Goal: Task Accomplishment & Management: Complete application form

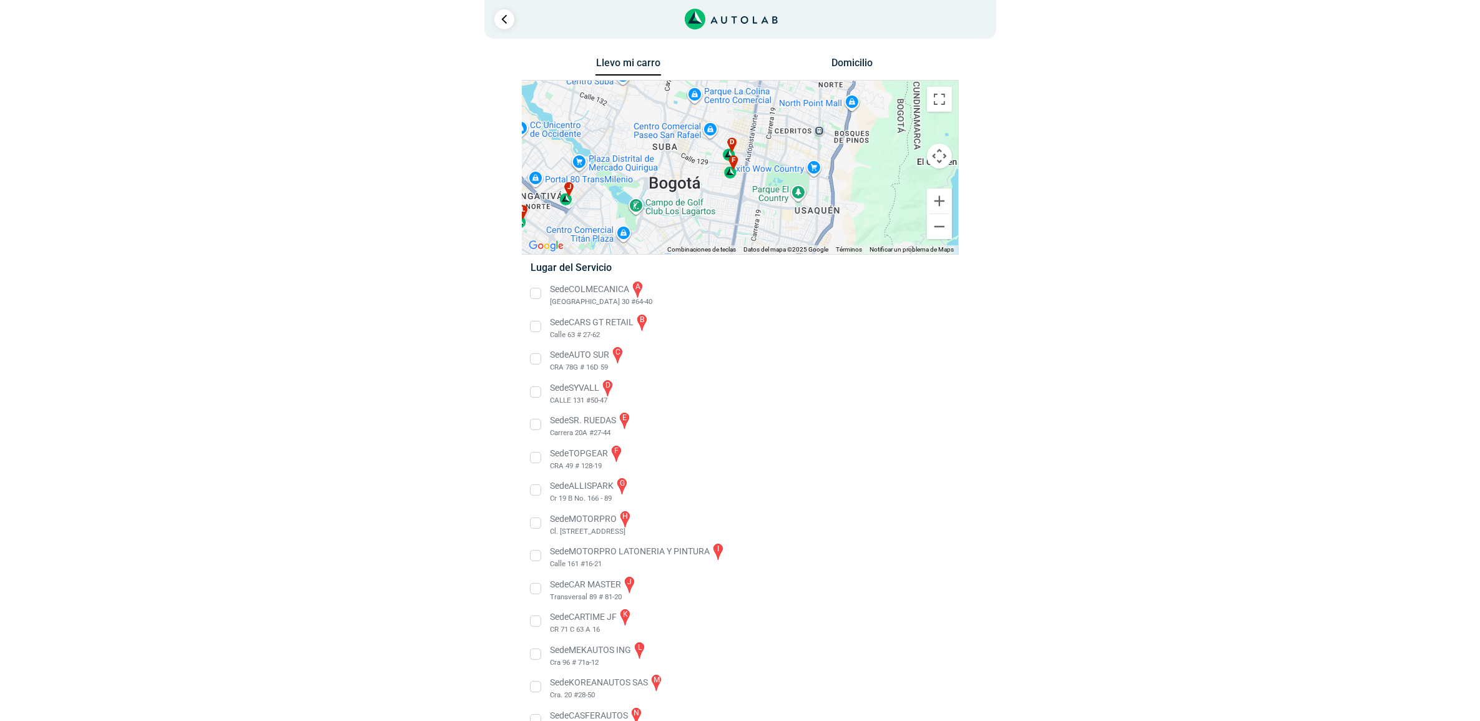
drag, startPoint x: 849, startPoint y: 160, endPoint x: 735, endPoint y: 186, distance: 116.6
click at [735, 186] on div "a b c d e f g" at bounding box center [740, 167] width 436 height 173
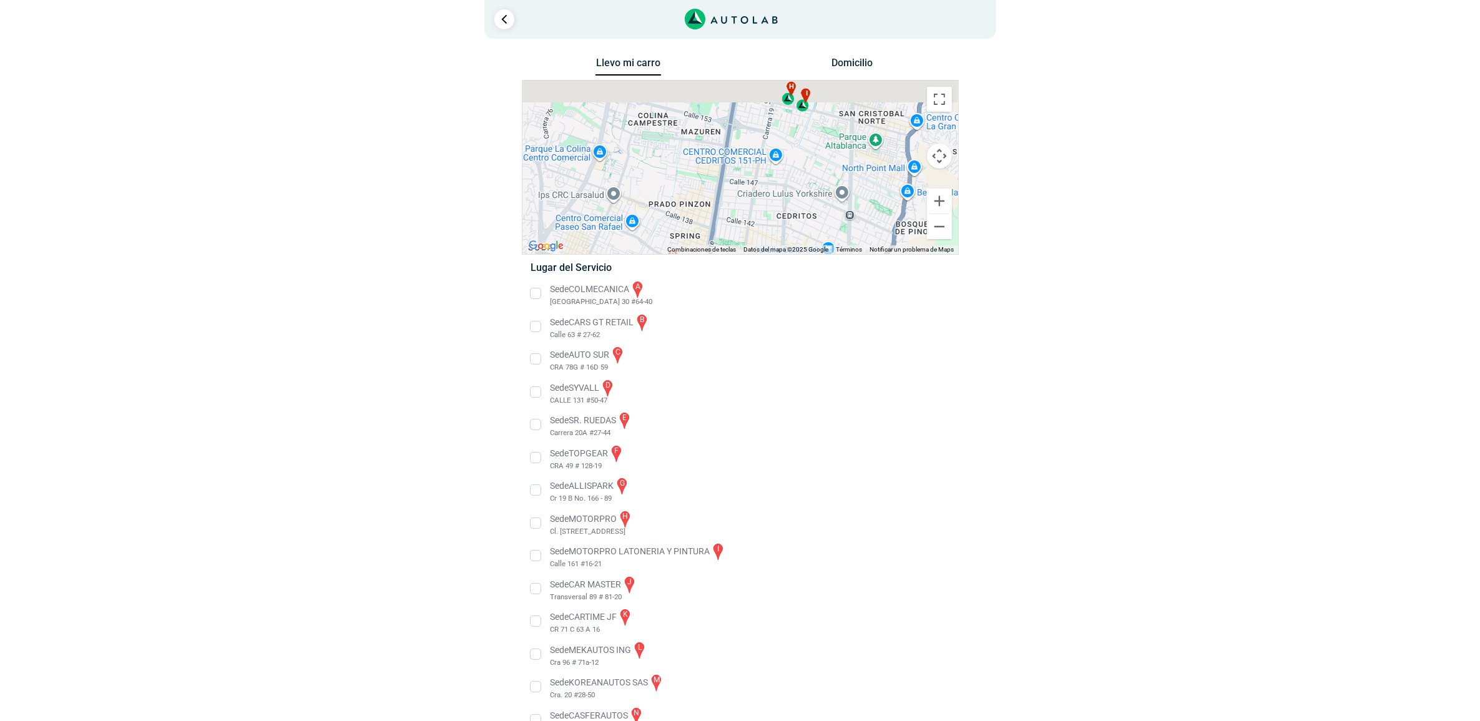
drag, startPoint x: 837, startPoint y: 131, endPoint x: 731, endPoint y: 244, distance: 155.0
click at [731, 244] on div "a b c d e f g" at bounding box center [740, 167] width 436 height 173
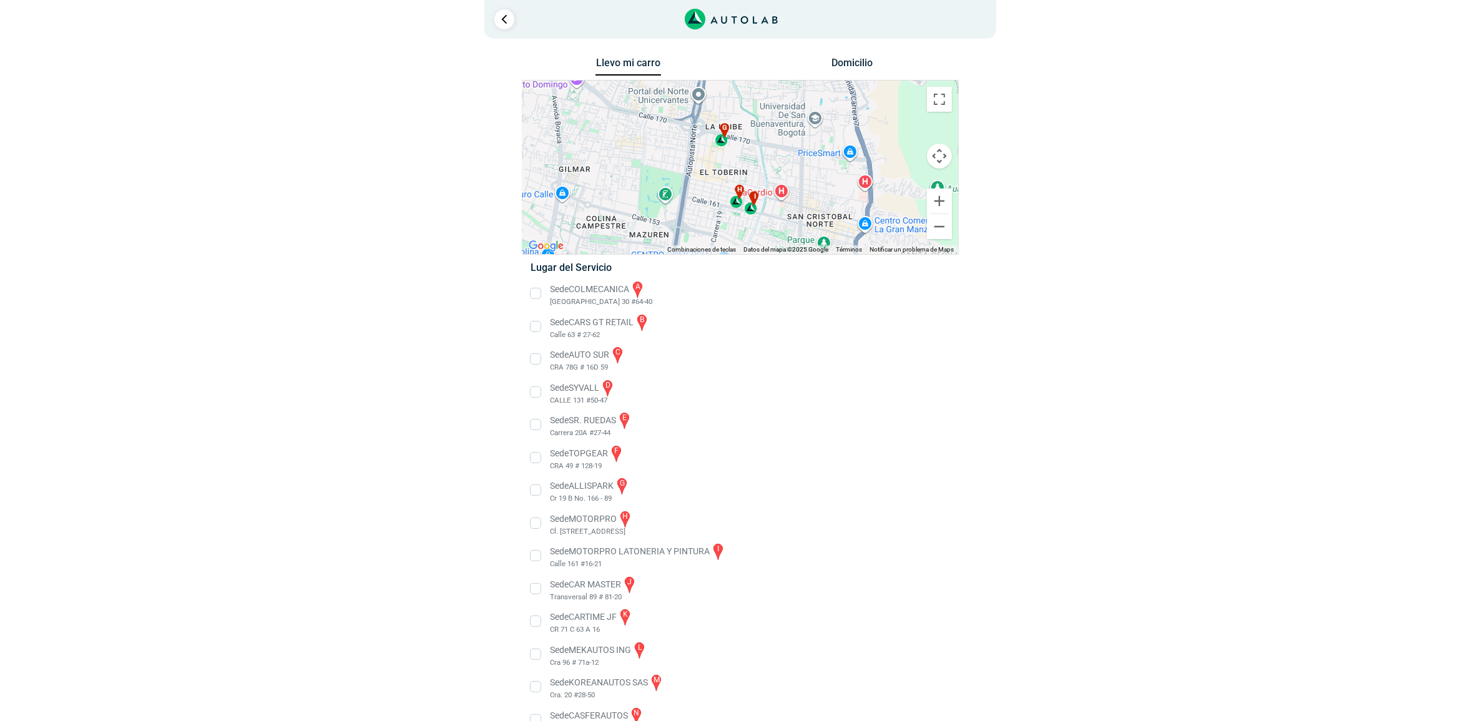
drag, startPoint x: 829, startPoint y: 116, endPoint x: 805, endPoint y: 202, distance: 88.7
click at [805, 202] on div "a b c d e f g" at bounding box center [740, 167] width 436 height 173
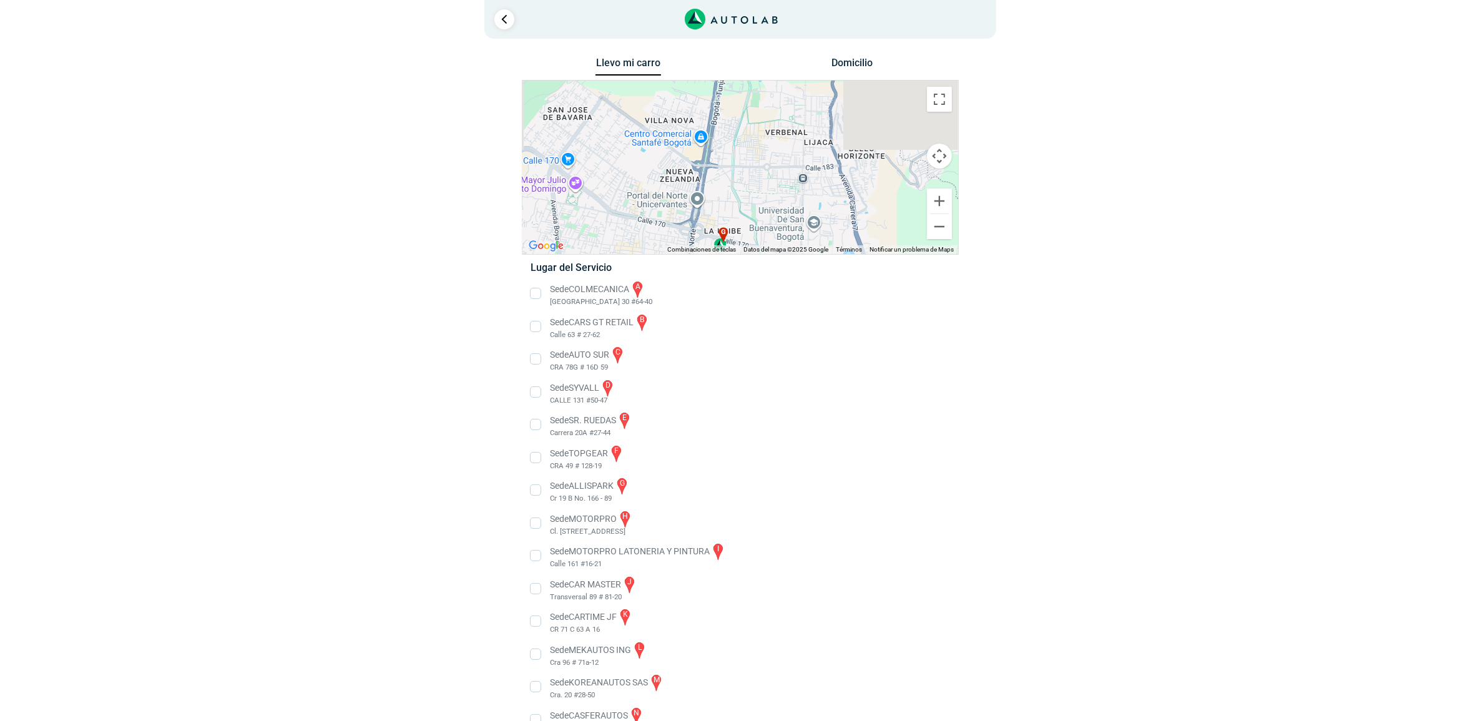
drag, startPoint x: 697, startPoint y: 117, endPoint x: 694, endPoint y: 238, distance: 121.1
click at [694, 238] on div "a b c d e f g" at bounding box center [740, 167] width 436 height 173
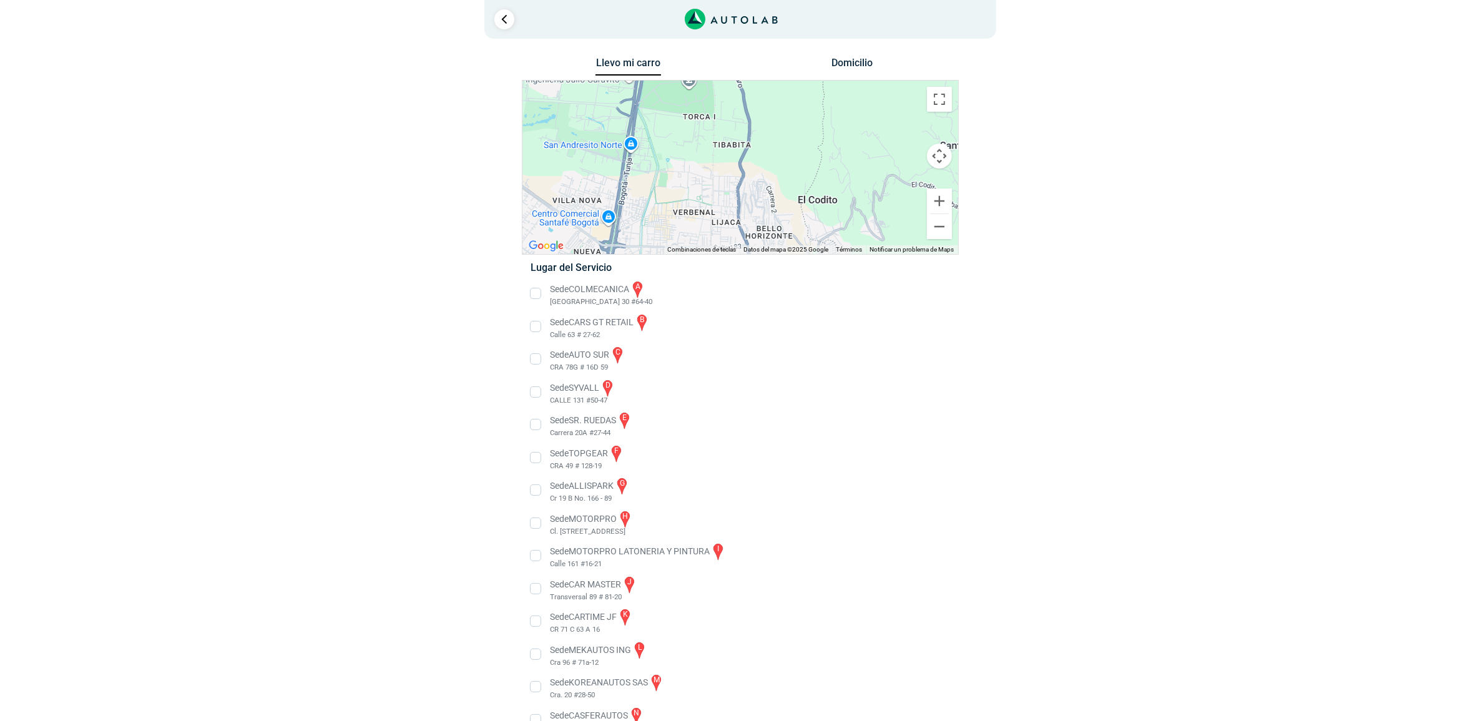
drag, startPoint x: 787, startPoint y: 137, endPoint x: 698, endPoint y: 201, distance: 109.6
click at [698, 201] on div "a b c d e f g" at bounding box center [740, 167] width 436 height 173
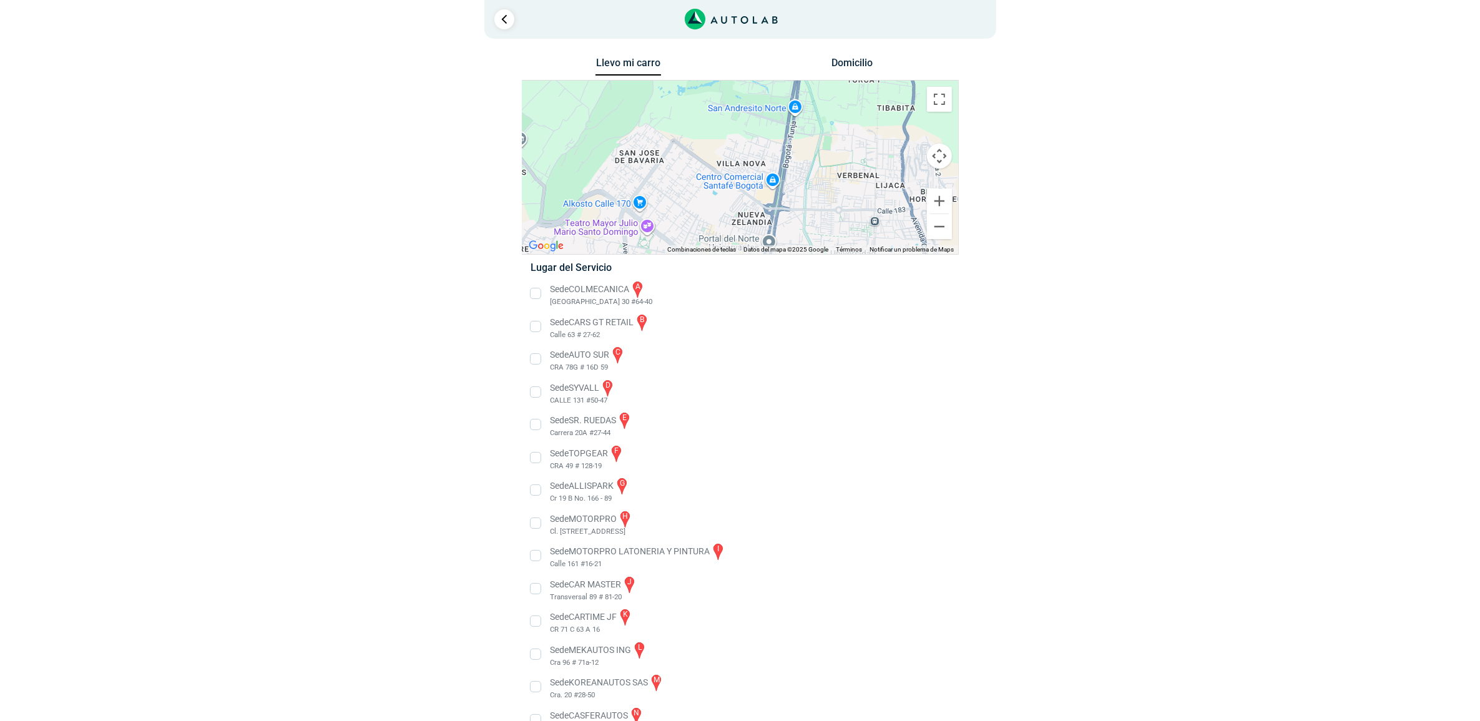
drag, startPoint x: 625, startPoint y: 157, endPoint x: 789, endPoint y: 122, distance: 168.4
click at [789, 122] on div "a b c d e f g" at bounding box center [740, 167] width 436 height 173
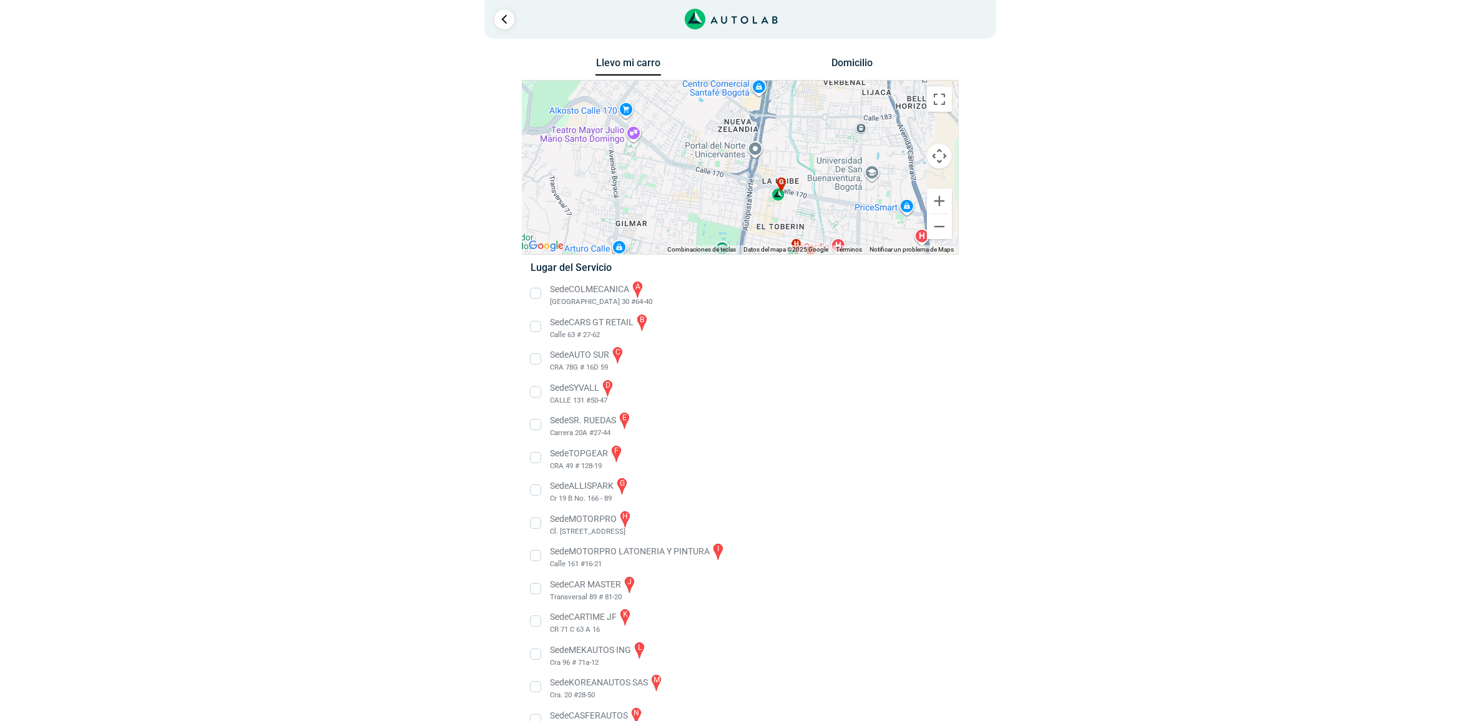
drag, startPoint x: 834, startPoint y: 109, endPoint x: 838, endPoint y: 92, distance: 17.3
click at [838, 92] on div "a b c d e f g" at bounding box center [740, 167] width 436 height 173
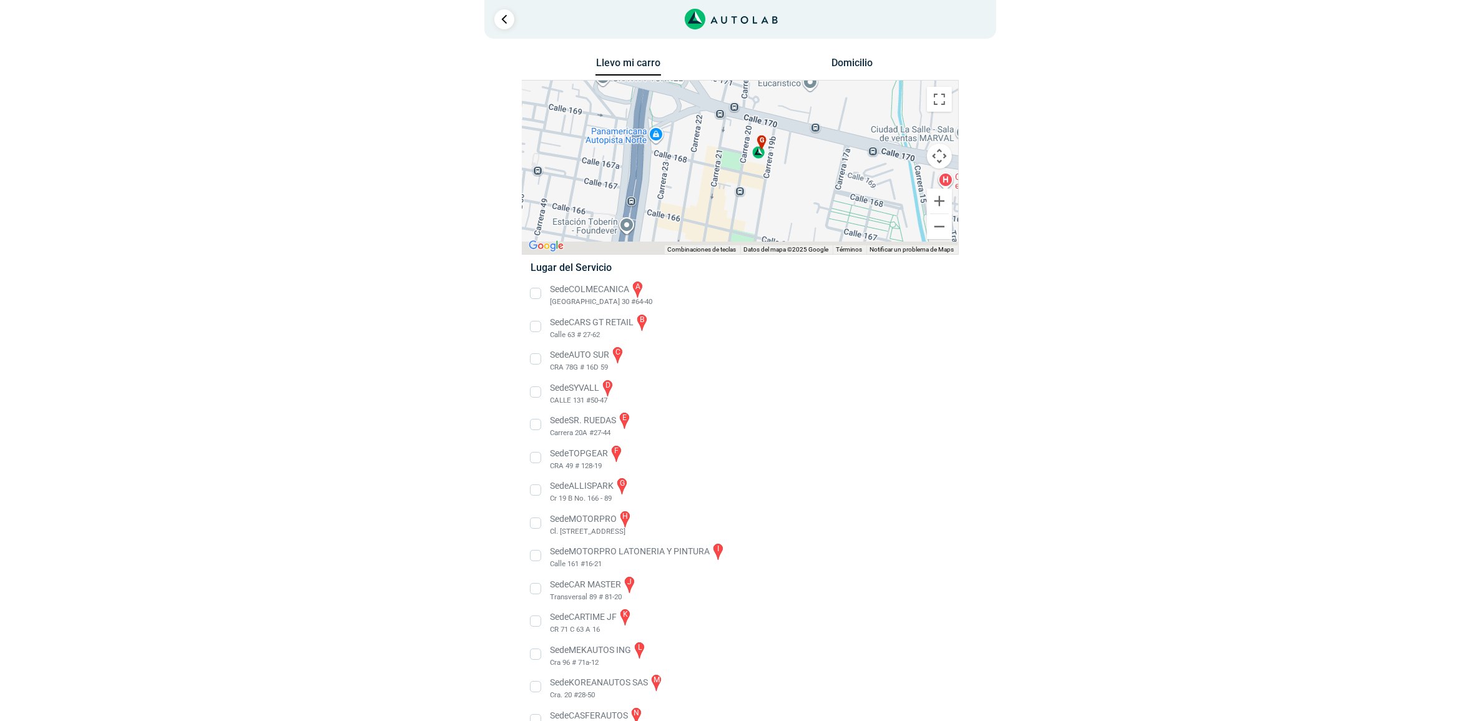
drag, startPoint x: 771, startPoint y: 197, endPoint x: 781, endPoint y: 85, distance: 112.2
click at [781, 85] on div "a b c d e f g" at bounding box center [740, 167] width 436 height 173
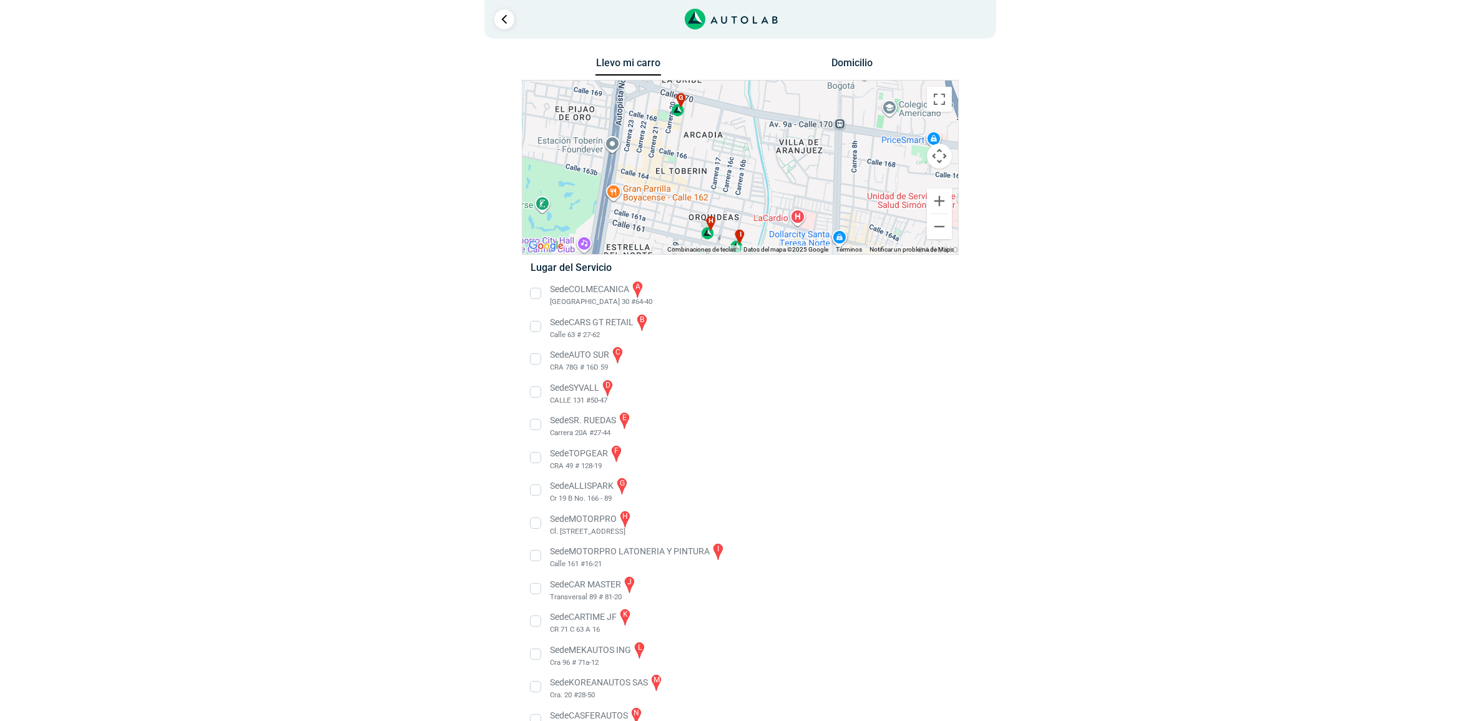
drag, startPoint x: 771, startPoint y: 211, endPoint x: 663, endPoint y: 202, distance: 109.0
click at [663, 202] on div "a b c d e f g" at bounding box center [740, 167] width 436 height 173
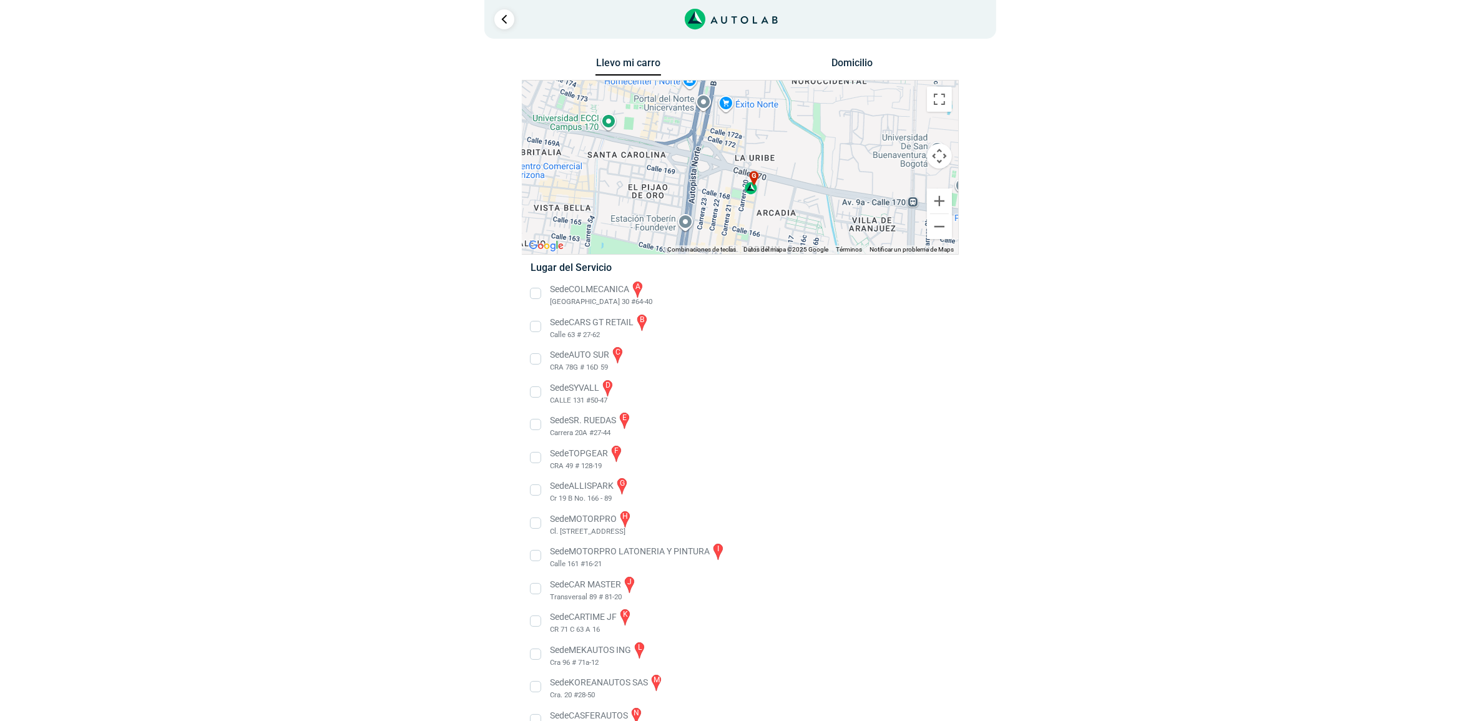
drag, startPoint x: 681, startPoint y: 124, endPoint x: 756, endPoint y: 203, distance: 109.9
click at [756, 203] on div "a b c d e f g" at bounding box center [740, 167] width 436 height 173
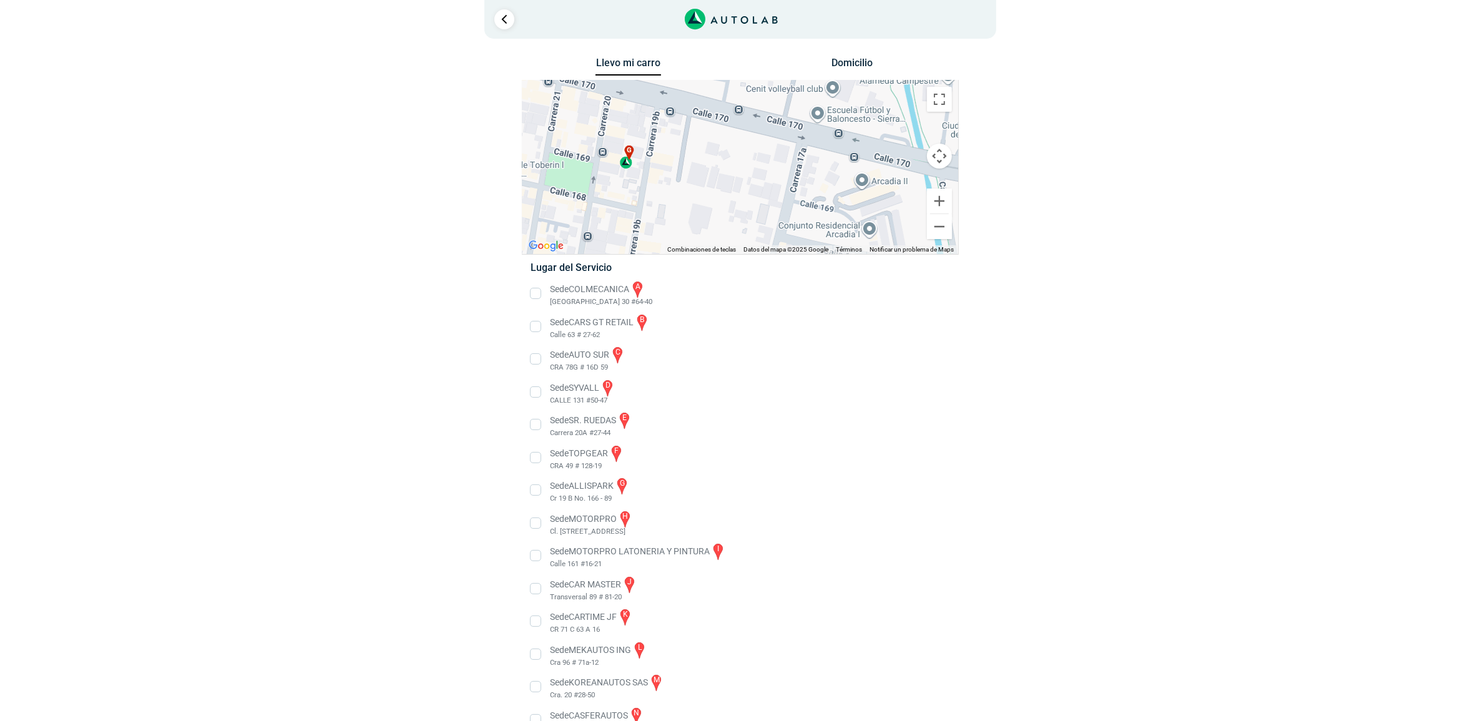
drag, startPoint x: 760, startPoint y: 167, endPoint x: 640, endPoint y: 185, distance: 121.8
click at [640, 185] on div "a b c d e f g" at bounding box center [740, 167] width 436 height 173
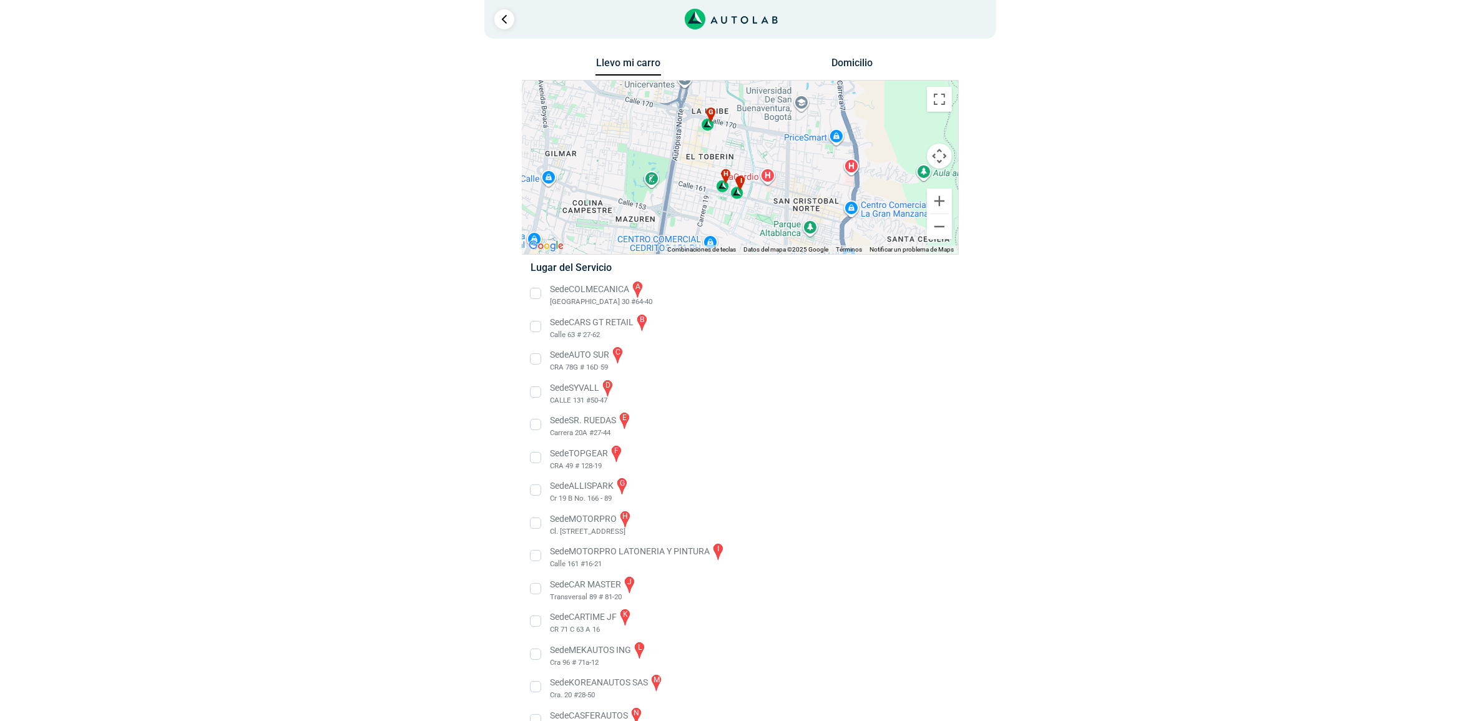
drag, startPoint x: 640, startPoint y: 186, endPoint x: 713, endPoint y: 132, distance: 91.0
click at [713, 132] on div "a b c d e f g" at bounding box center [740, 167] width 436 height 173
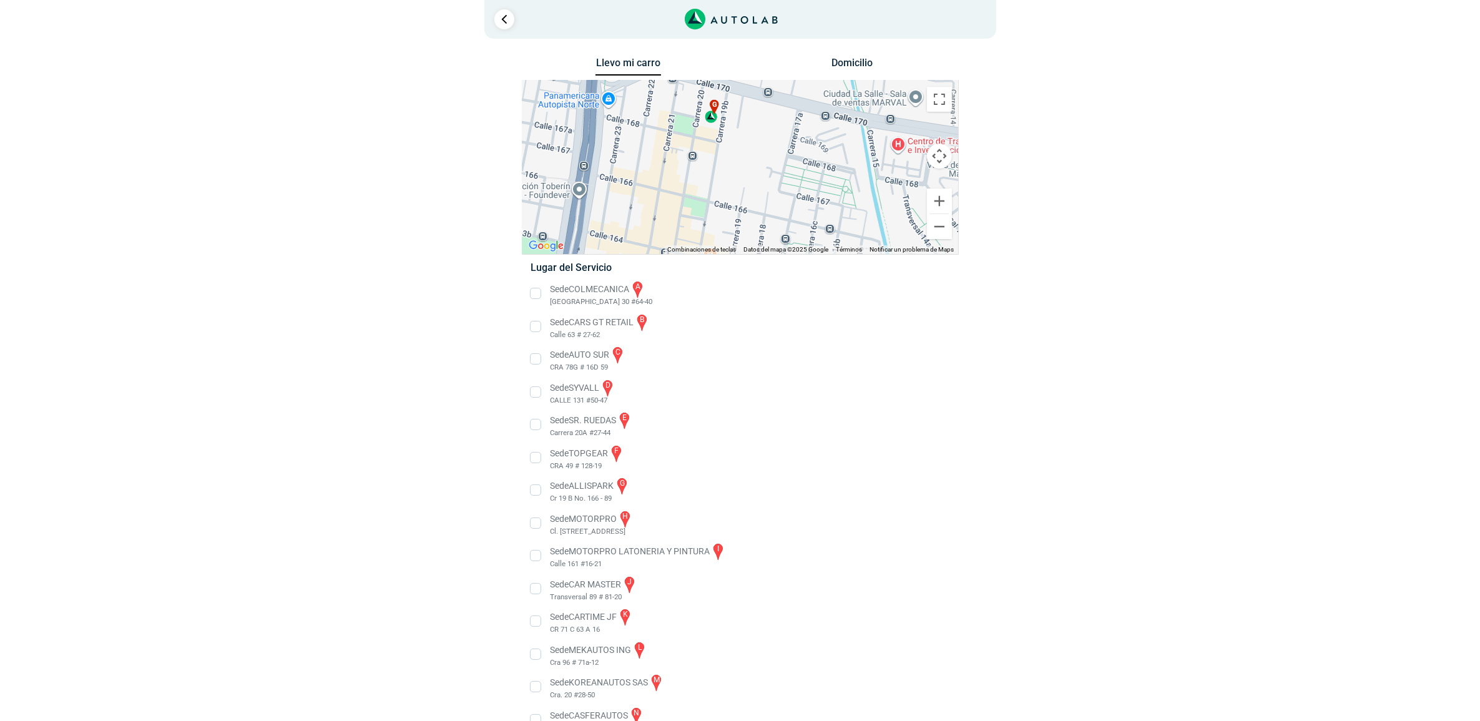
drag, startPoint x: 687, startPoint y: 123, endPoint x: 749, endPoint y: 232, distance: 125.5
click at [749, 232] on div "a b c d e f g" at bounding box center [740, 167] width 436 height 173
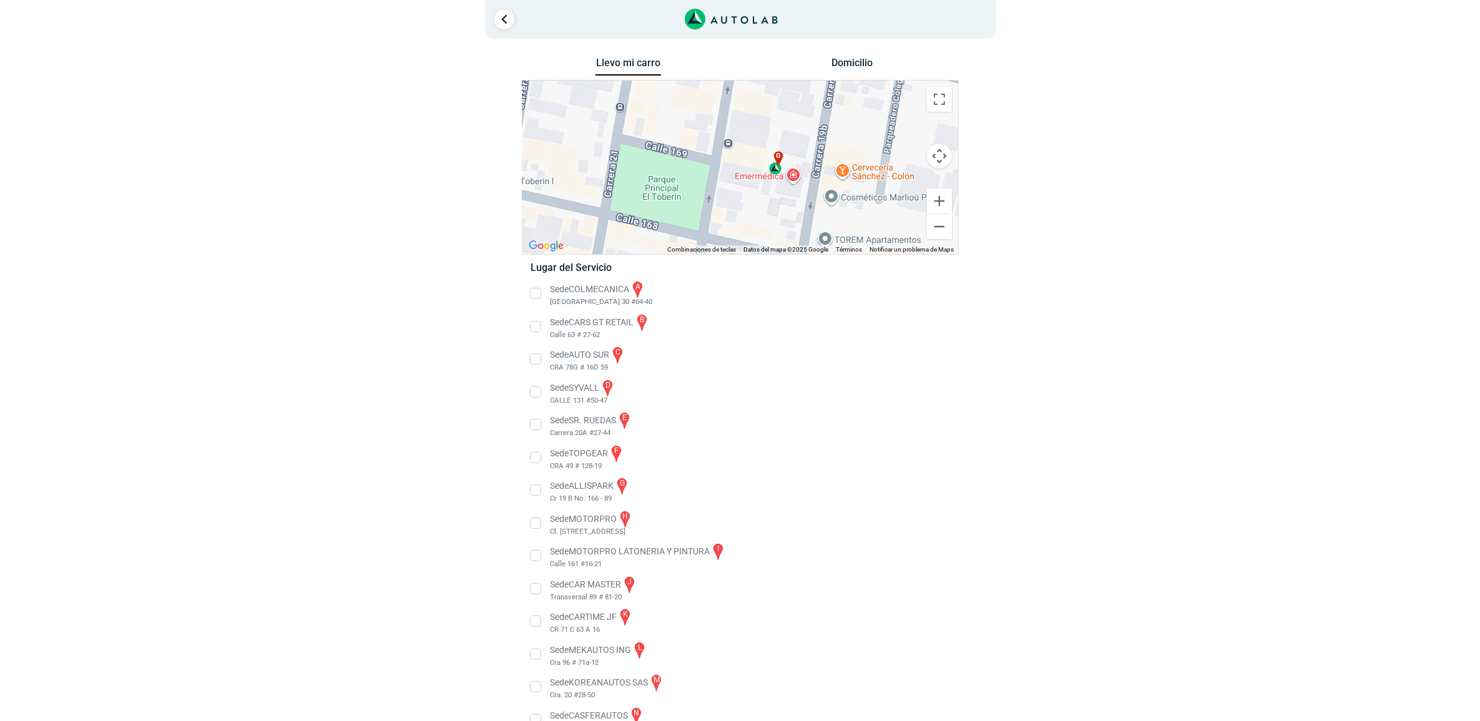
click at [771, 167] on div "g" at bounding box center [776, 163] width 14 height 24
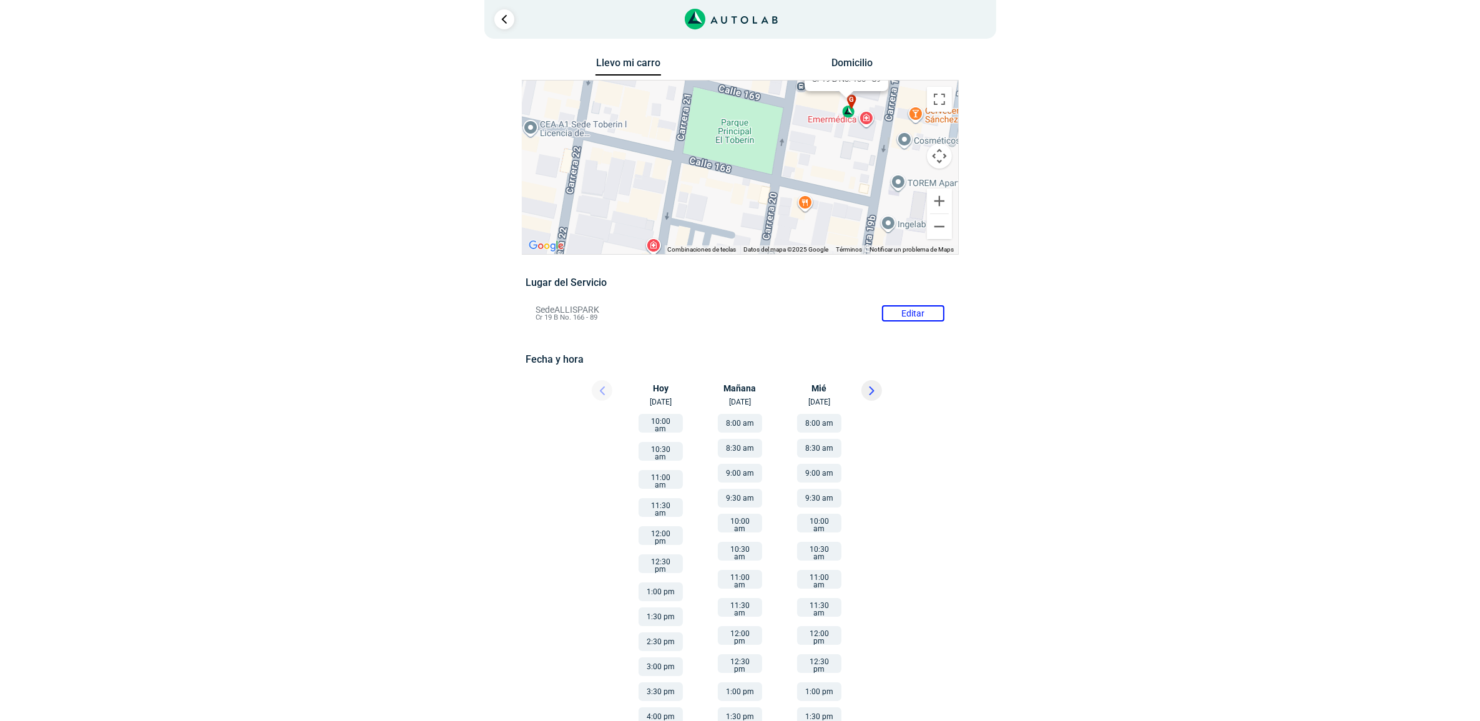
drag, startPoint x: 685, startPoint y: 216, endPoint x: 787, endPoint y: 132, distance: 132.6
click at [794, 131] on div "a b c d e f g" at bounding box center [740, 167] width 436 height 173
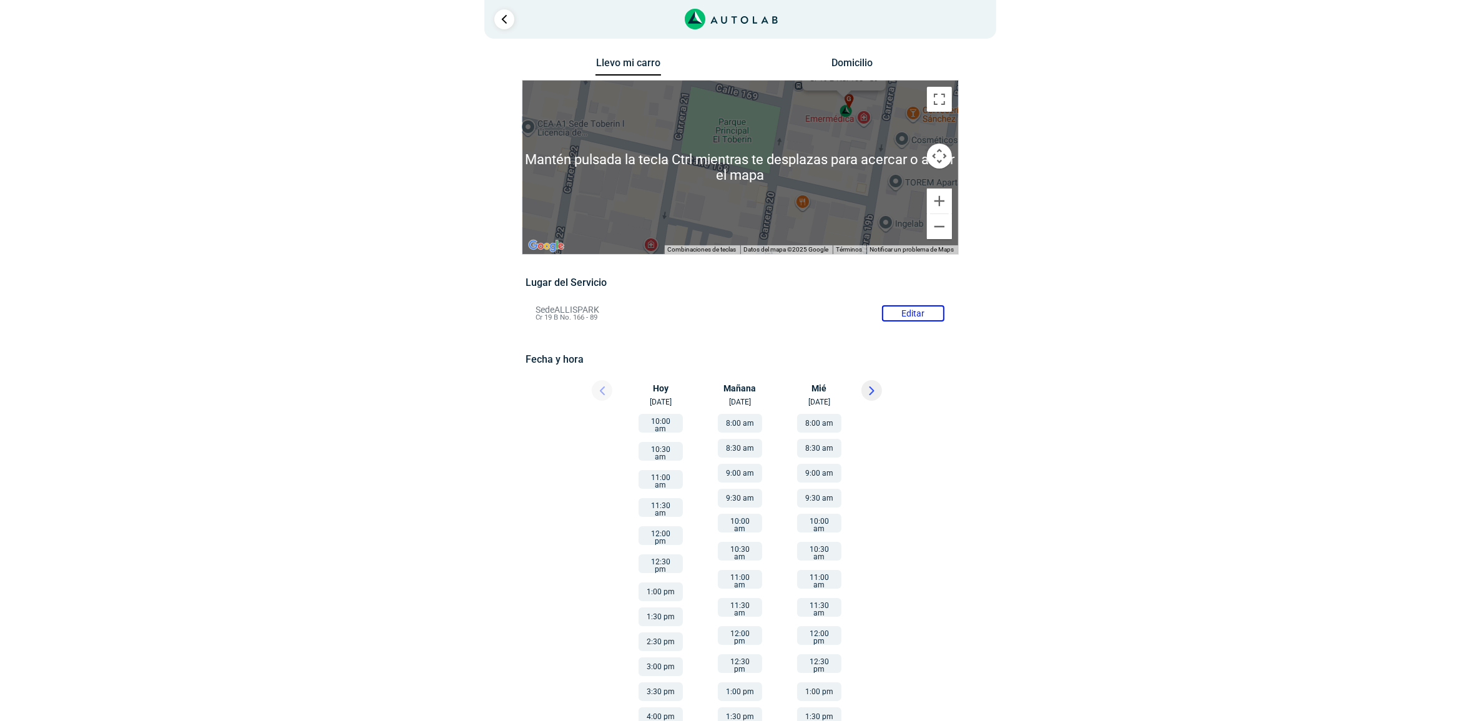
click at [938, 160] on button "Controles de visualización del mapa" at bounding box center [939, 156] width 25 height 25
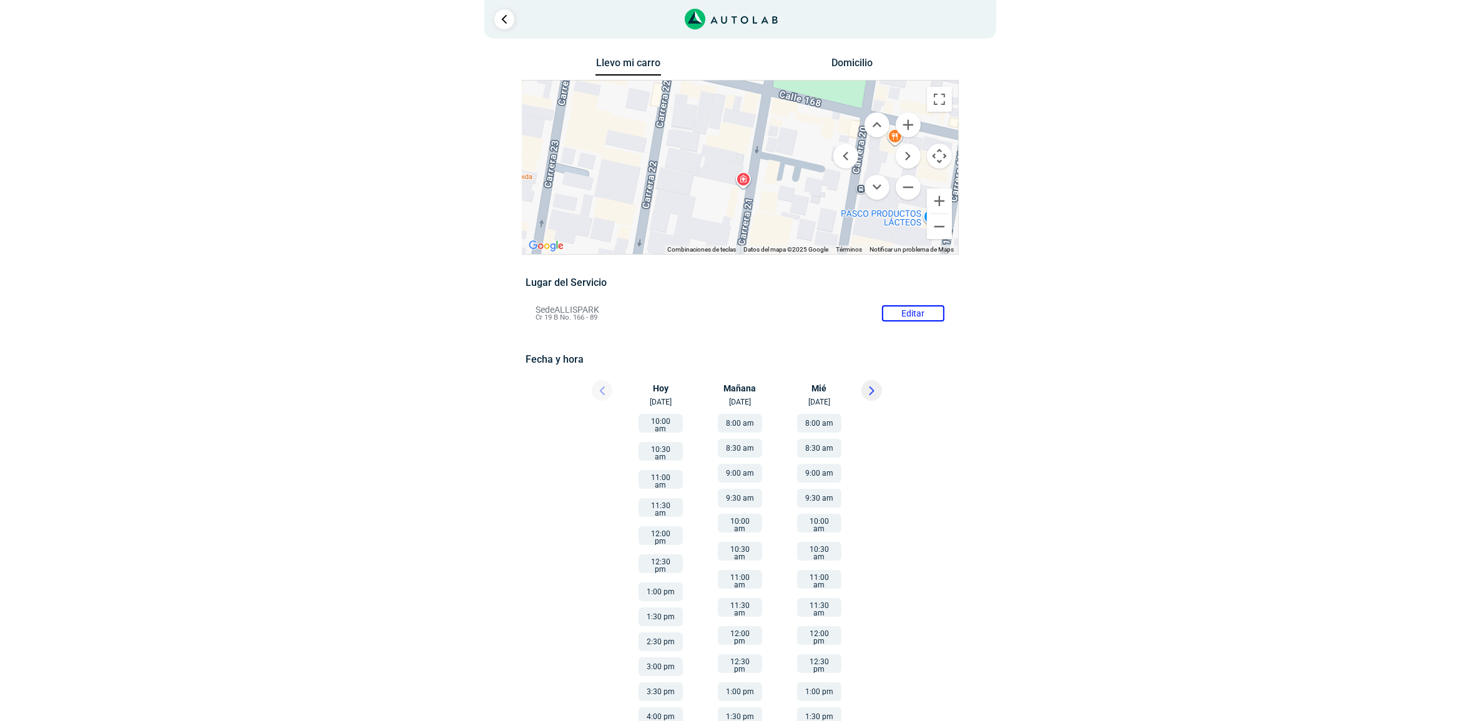
drag, startPoint x: 672, startPoint y: 189, endPoint x: 764, endPoint y: 125, distance: 112.5
click at [764, 125] on div "a b c d e f g" at bounding box center [740, 167] width 436 height 173
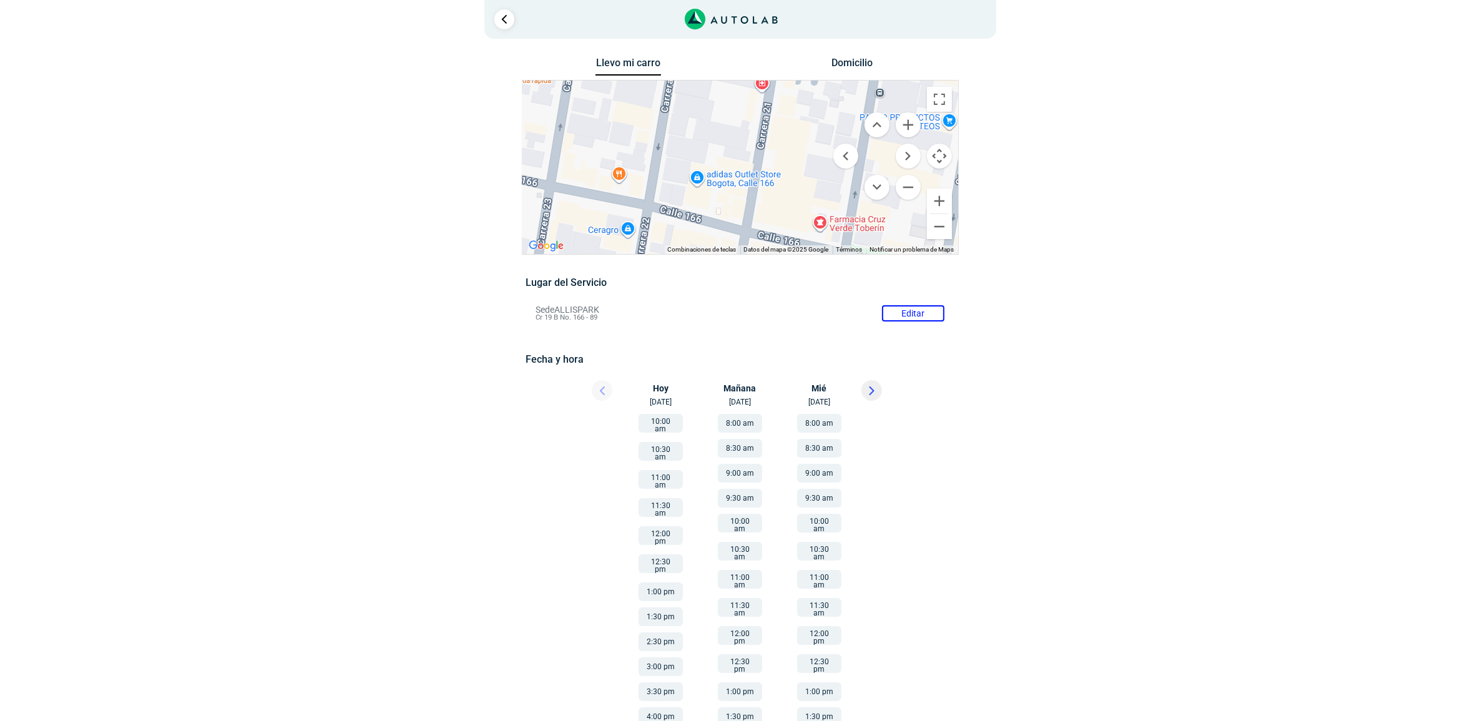
drag, startPoint x: 719, startPoint y: 205, endPoint x: 738, endPoint y: 101, distance: 105.4
click at [739, 102] on div "a b c d e f g" at bounding box center [740, 167] width 436 height 173
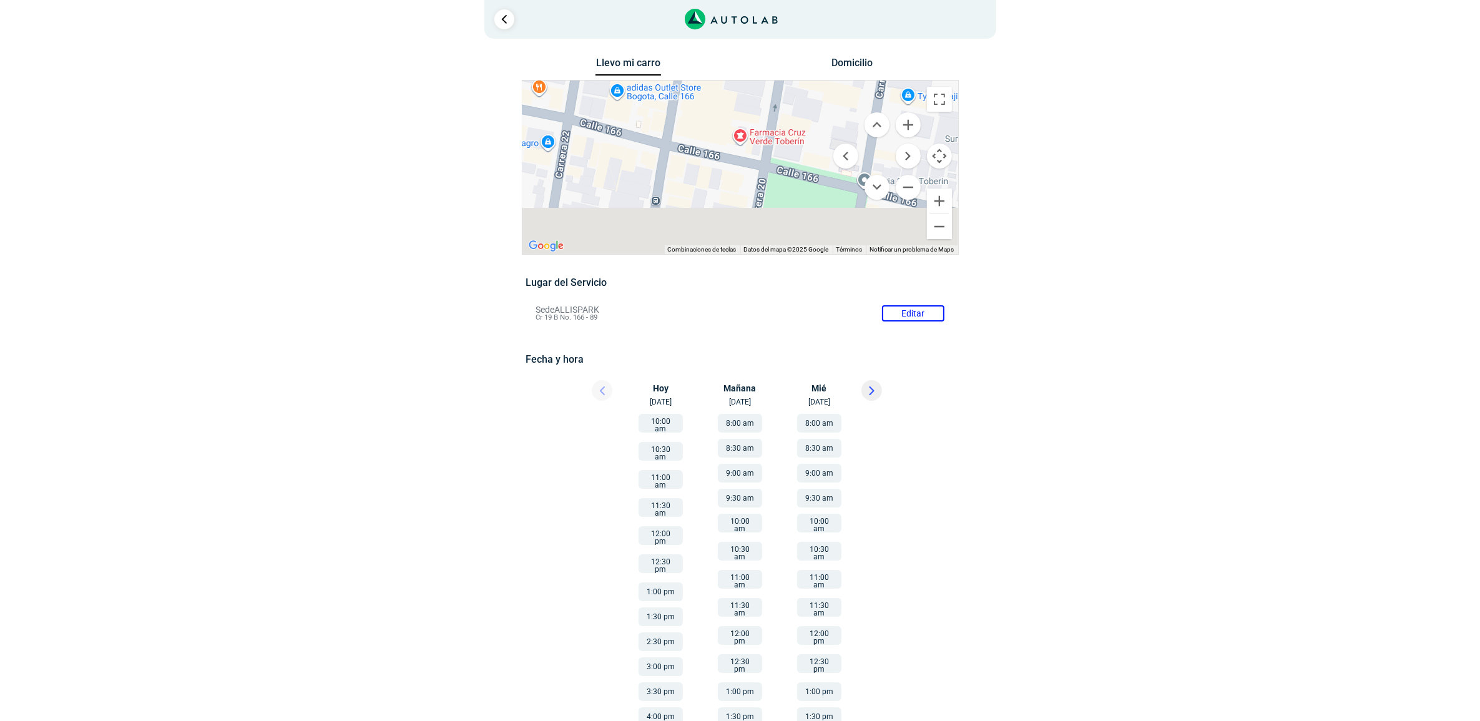
drag, startPoint x: 725, startPoint y: 214, endPoint x: 627, endPoint y: 108, distance: 144.0
click at [627, 108] on div "a b c d e f g" at bounding box center [740, 167] width 436 height 173
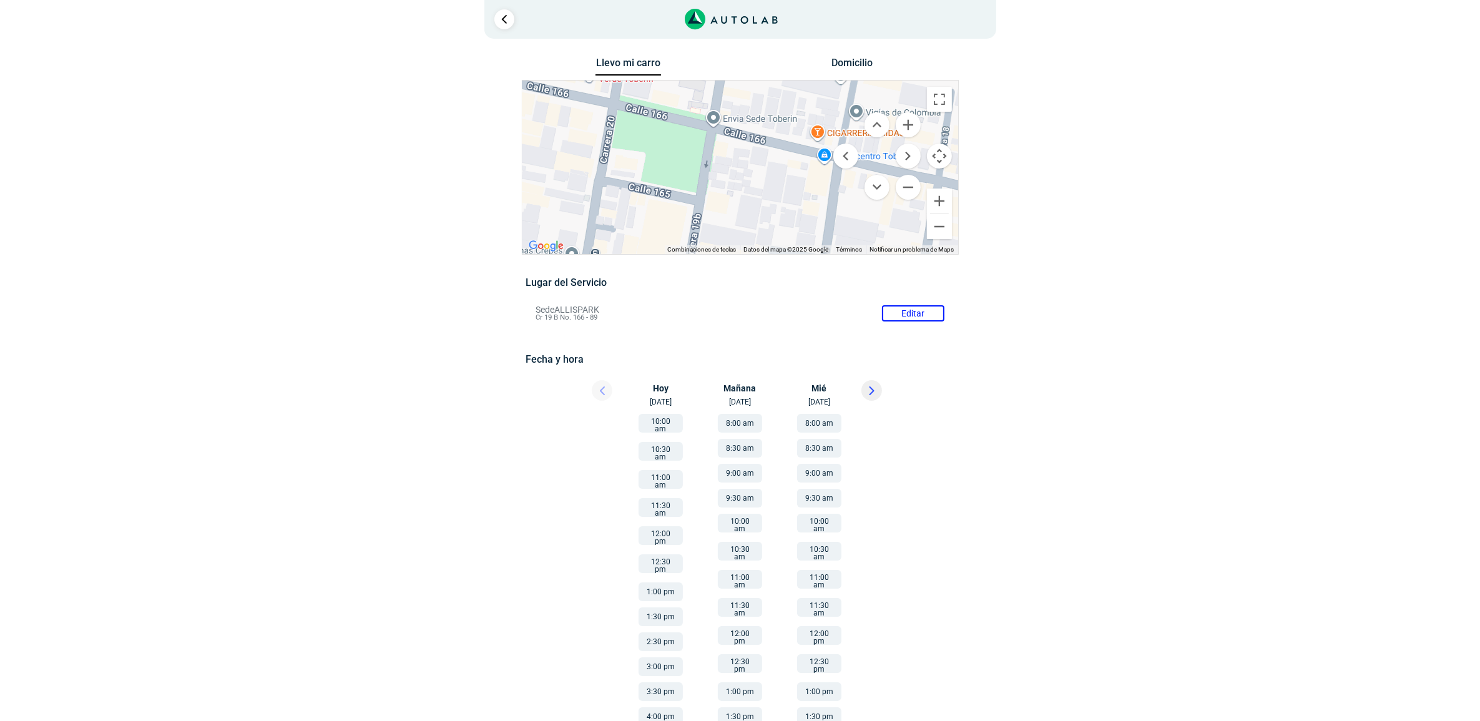
drag, startPoint x: 738, startPoint y: 184, endPoint x: 607, endPoint y: 150, distance: 135.5
click at [607, 150] on div "a b c d e f g" at bounding box center [740, 167] width 436 height 173
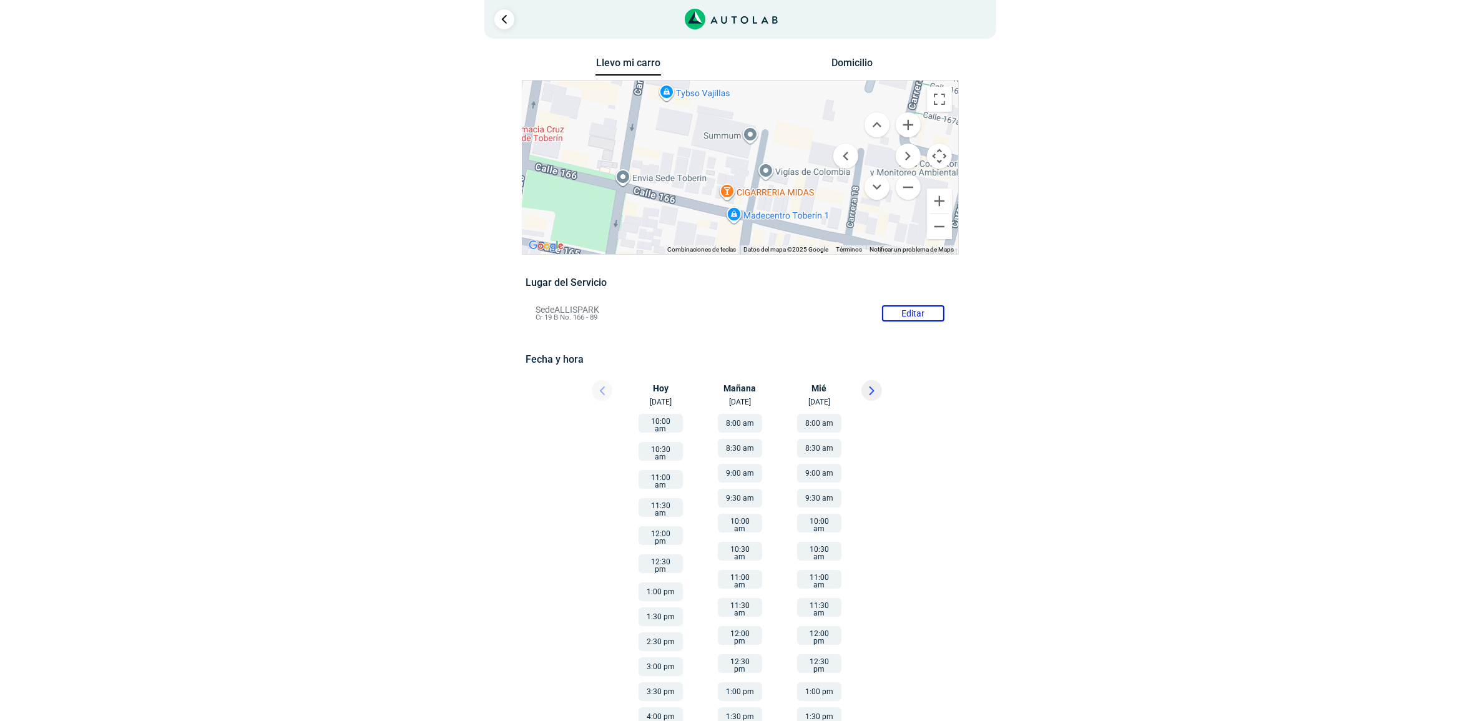
drag, startPoint x: 739, startPoint y: 158, endPoint x: 657, endPoint y: 212, distance: 98.7
click at [657, 212] on div "a b c d e f g" at bounding box center [740, 167] width 436 height 173
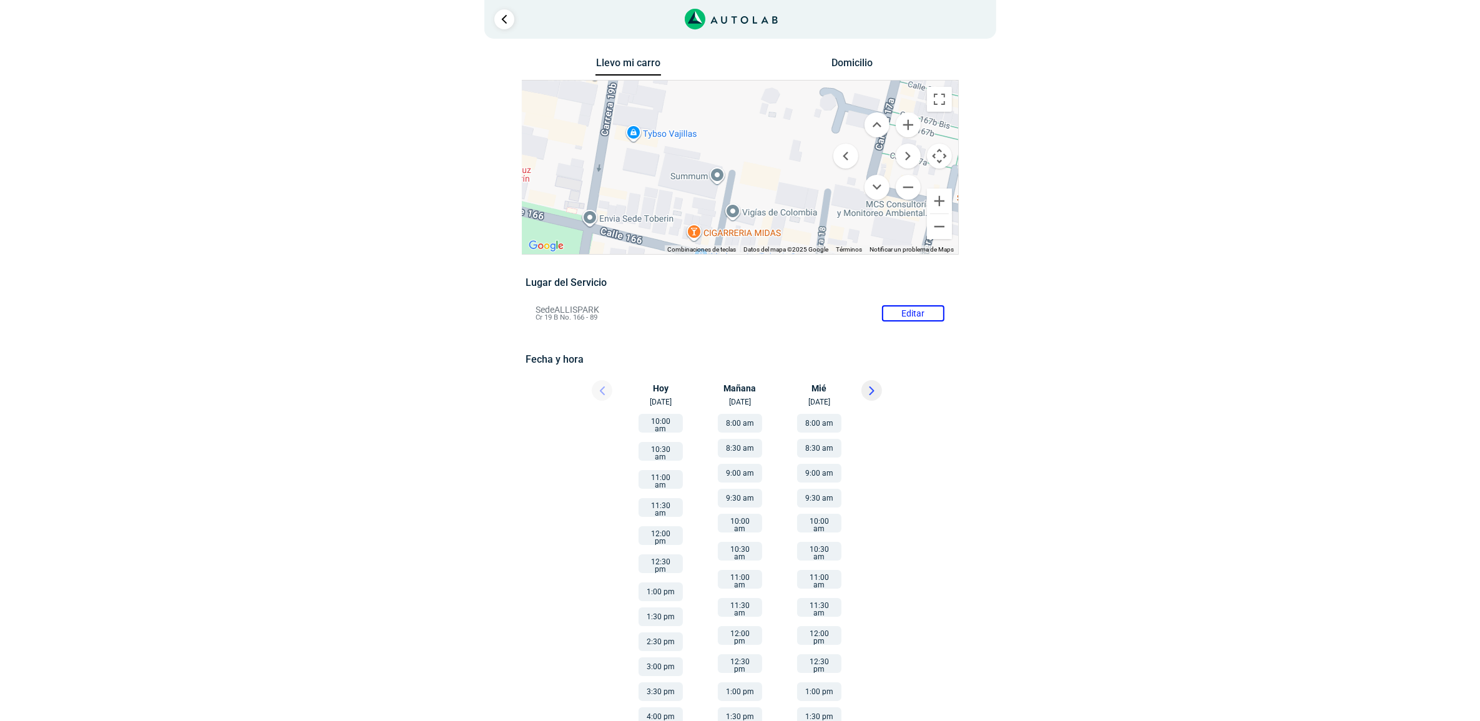
drag, startPoint x: 741, startPoint y: 128, endPoint x: 668, endPoint y: 222, distance: 118.3
click at [668, 222] on div "a b c d e f g" at bounding box center [740, 167] width 436 height 173
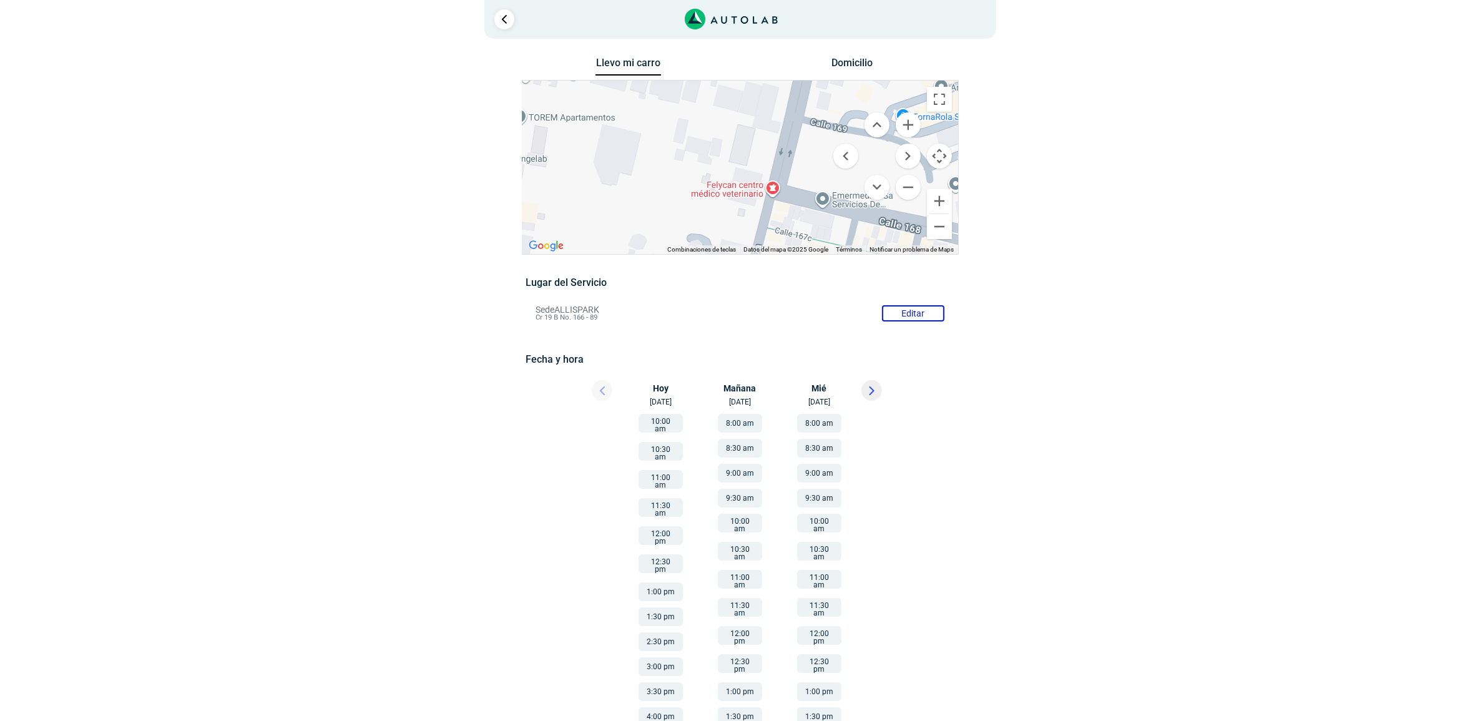
drag, startPoint x: 789, startPoint y: 132, endPoint x: 724, endPoint y: 173, distance: 77.7
click at [724, 173] on div "a b c d e f g" at bounding box center [740, 167] width 436 height 173
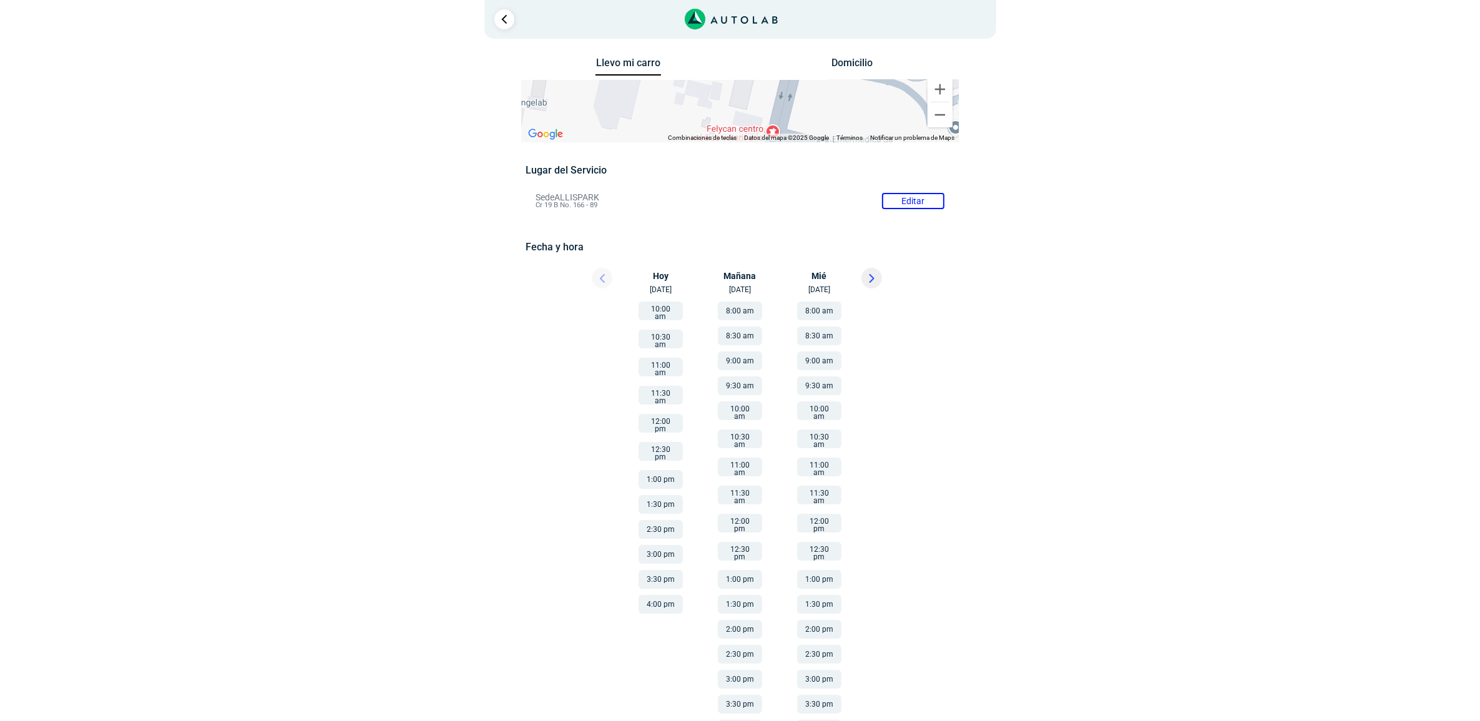
click at [871, 279] on icon at bounding box center [871, 278] width 4 height 7
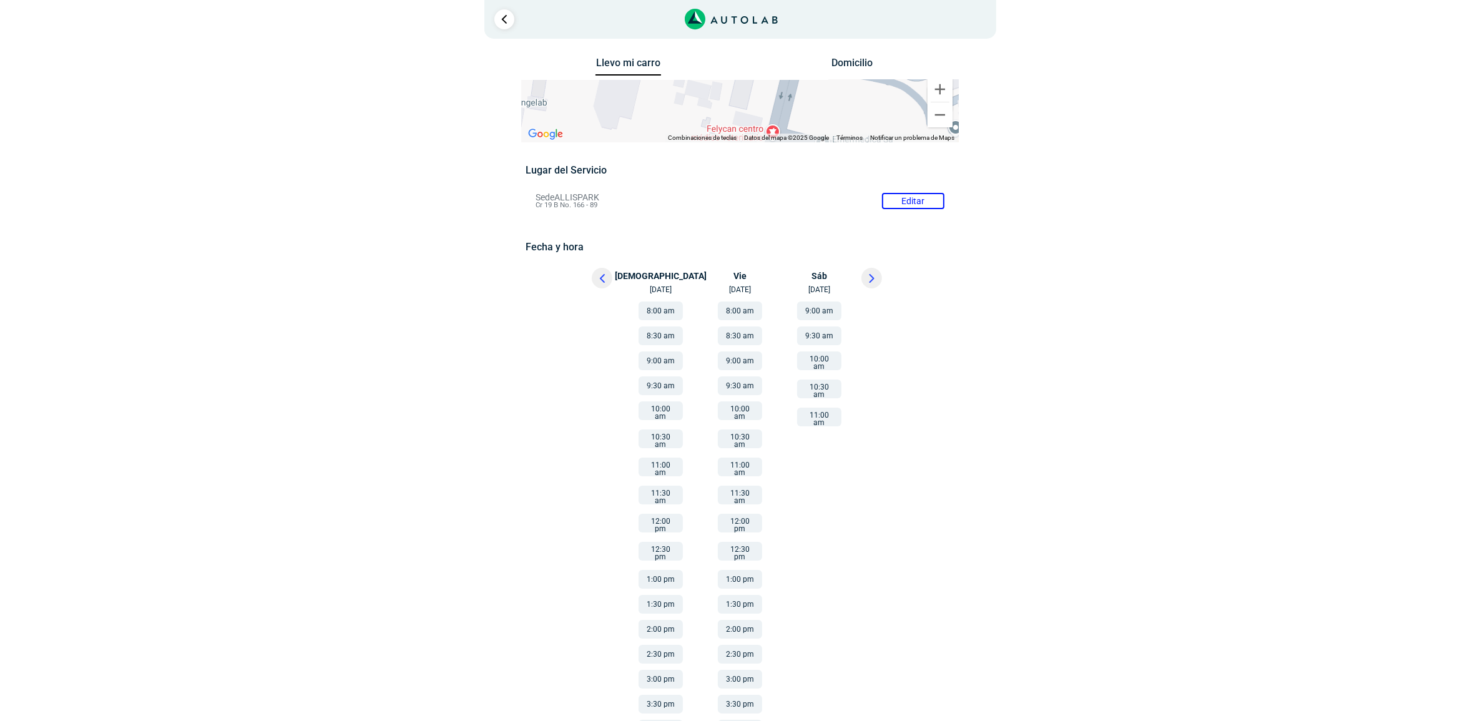
click at [597, 281] on button at bounding box center [602, 278] width 21 height 21
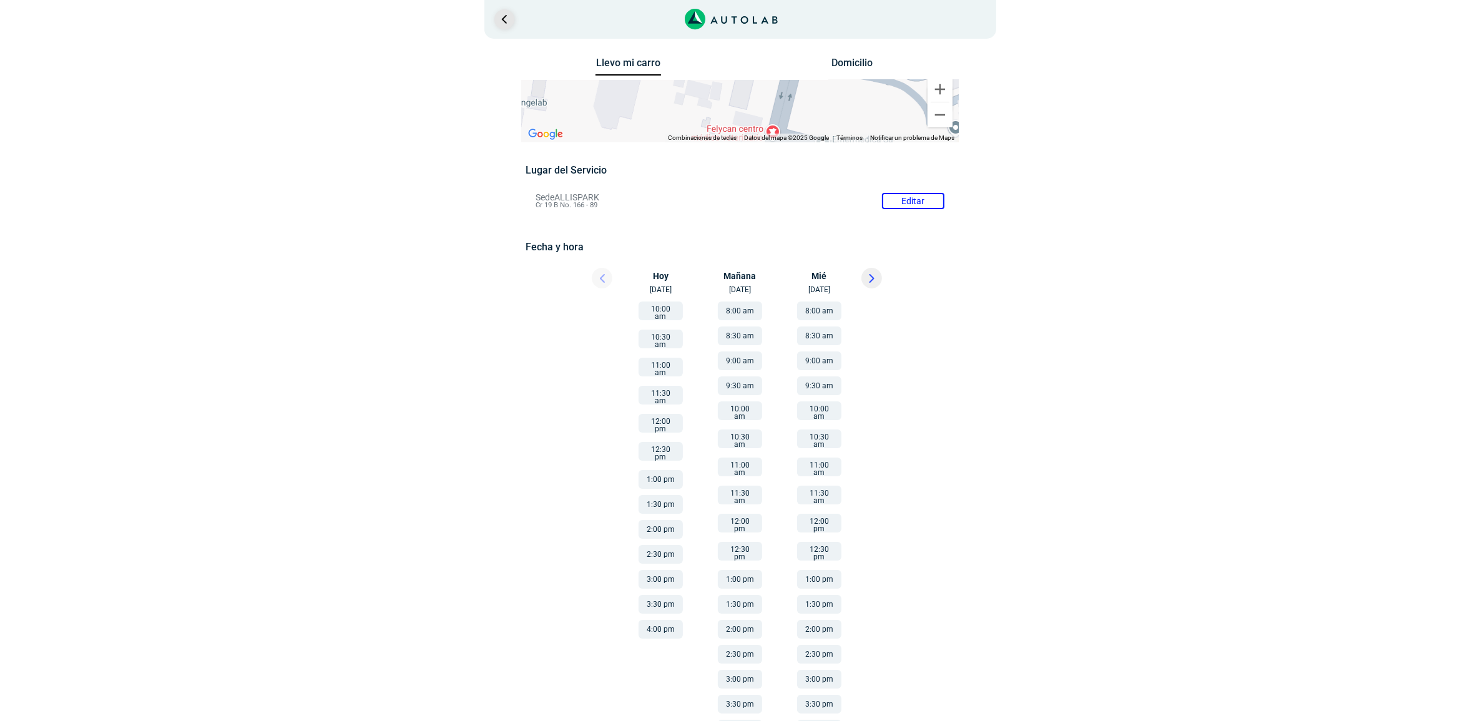
click at [509, 20] on link "Ir al paso anterior" at bounding box center [504, 19] width 20 height 20
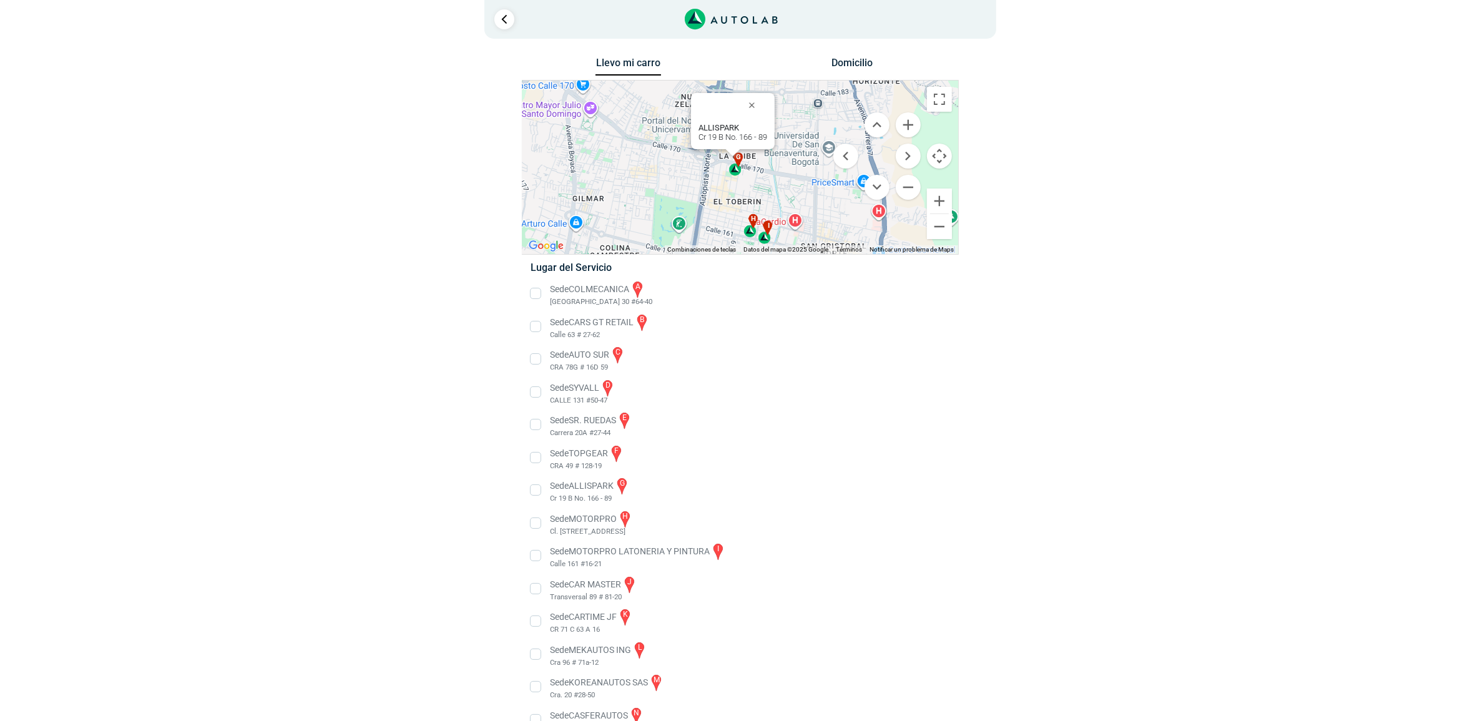
drag, startPoint x: 806, startPoint y: 155, endPoint x: 724, endPoint y: 198, distance: 93.2
click at [724, 198] on div "a b c d e f g" at bounding box center [740, 167] width 436 height 173
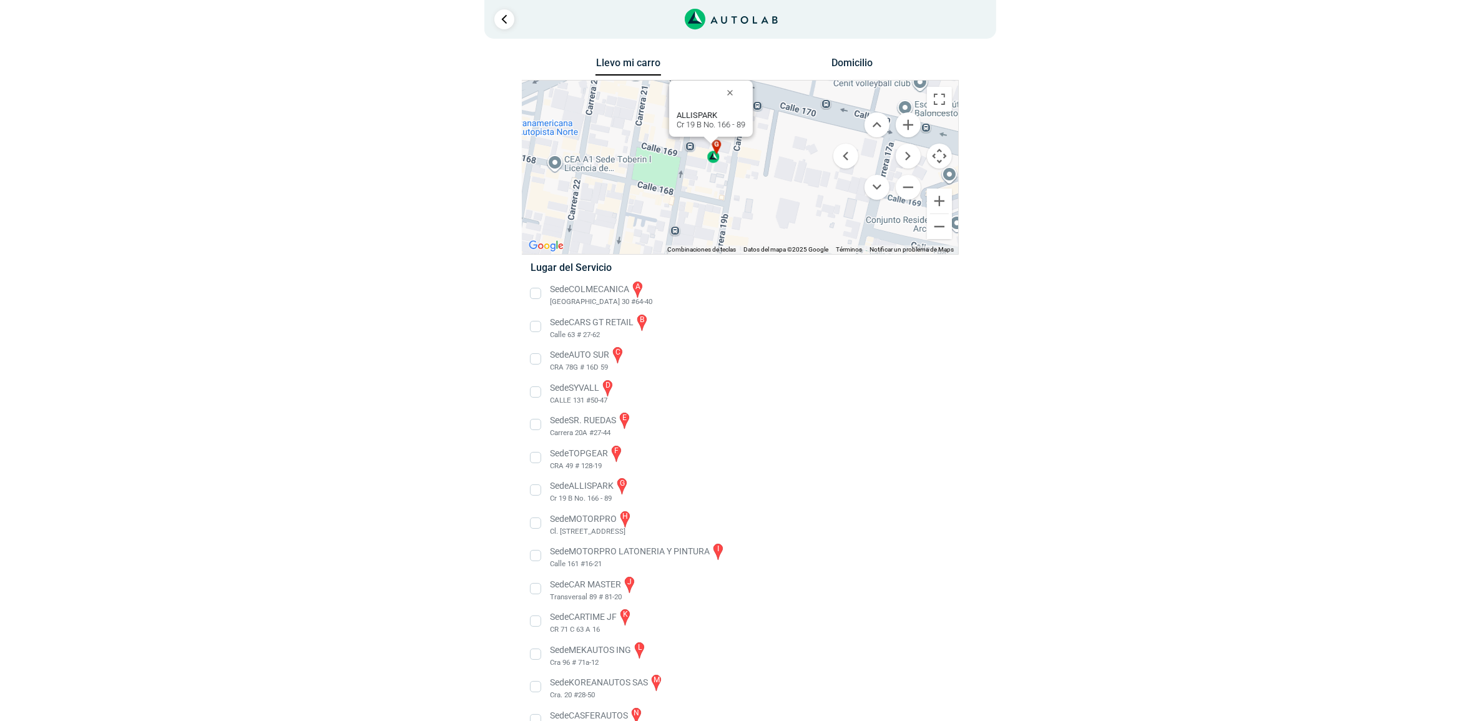
drag, startPoint x: 786, startPoint y: 160, endPoint x: 680, endPoint y: 195, distance: 111.5
click at [680, 195] on div "a b c d e f g" at bounding box center [740, 167] width 436 height 173
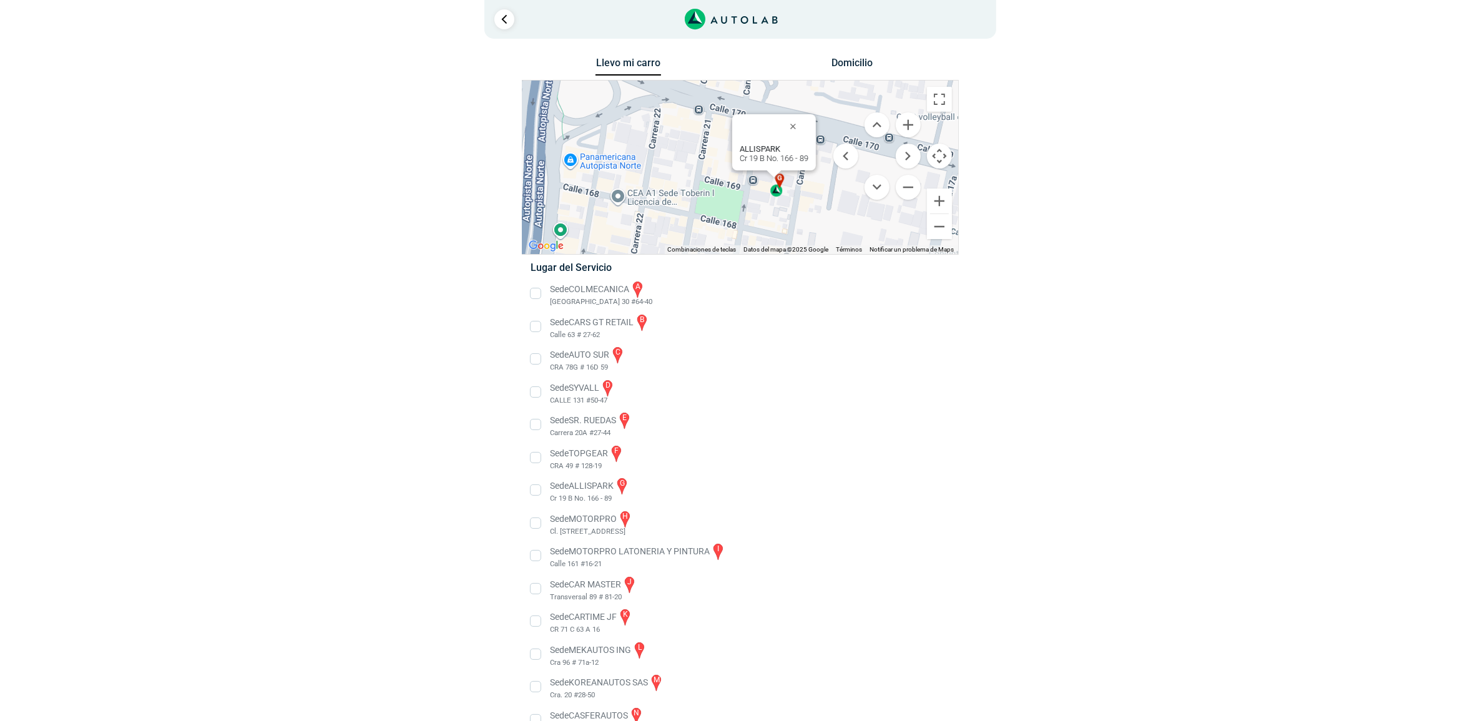
drag, startPoint x: 646, startPoint y: 160, endPoint x: 710, endPoint y: 195, distance: 72.1
click at [710, 195] on div "a b c d e f g" at bounding box center [740, 167] width 436 height 173
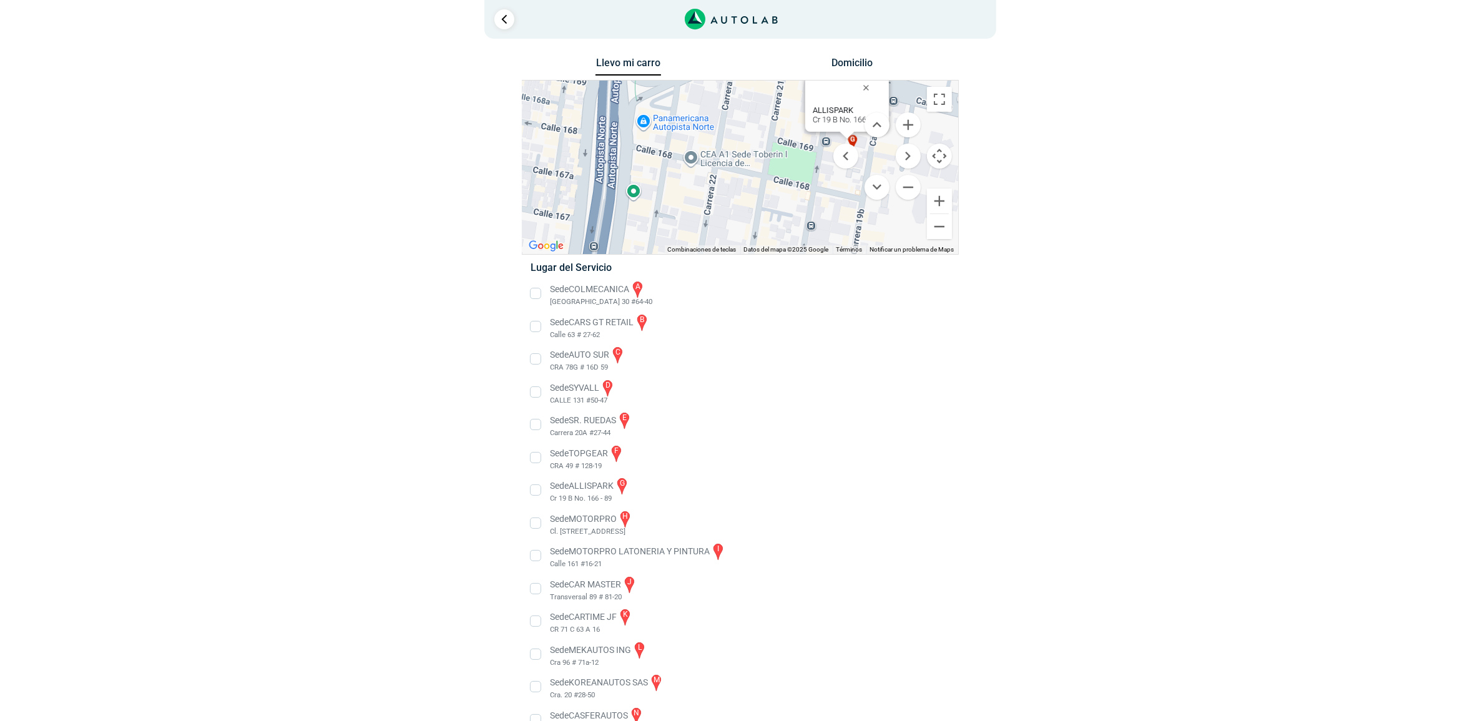
drag, startPoint x: 649, startPoint y: 220, endPoint x: 723, endPoint y: 183, distance: 82.6
click at [723, 183] on div "a b c d e f g" at bounding box center [740, 167] width 436 height 173
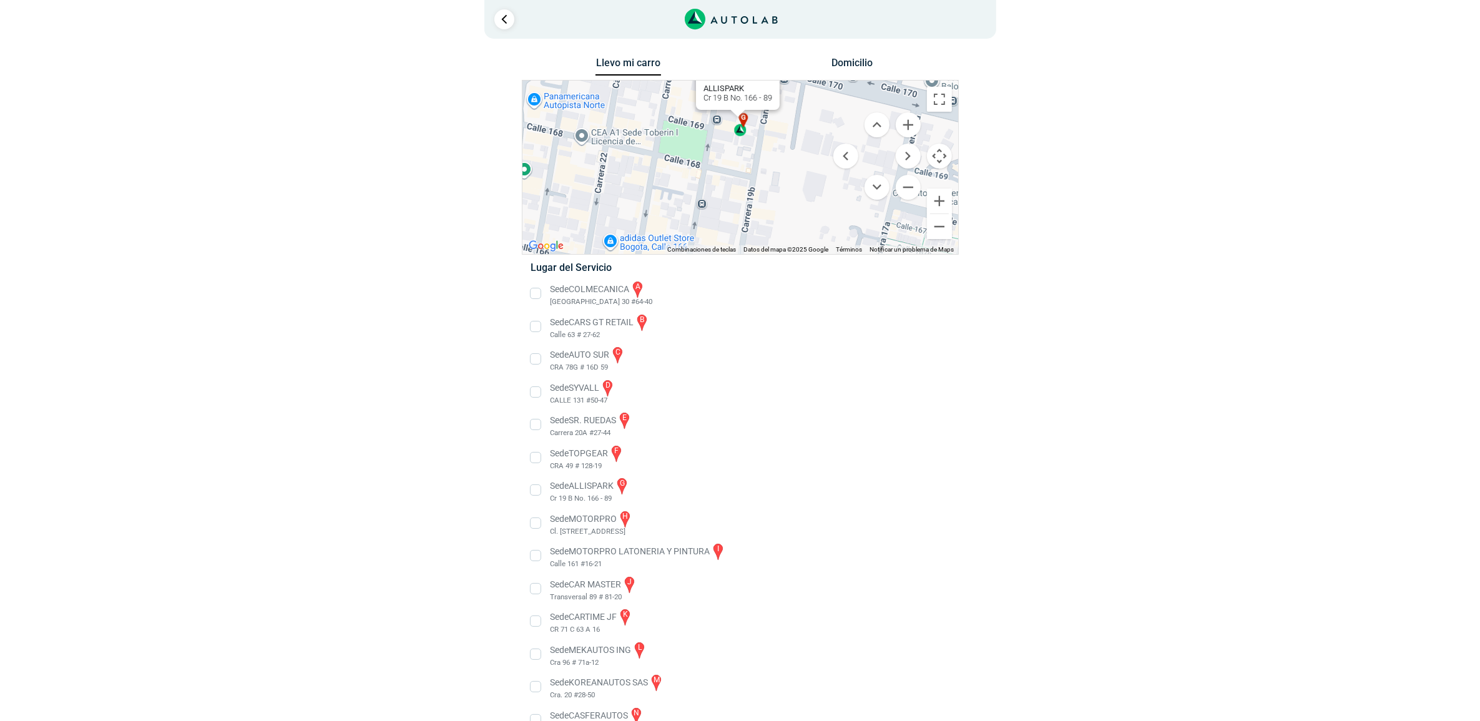
drag, startPoint x: 818, startPoint y: 203, endPoint x: 710, endPoint y: 182, distance: 110.0
click at [710, 182] on div "a b c d e f g" at bounding box center [740, 167] width 436 height 173
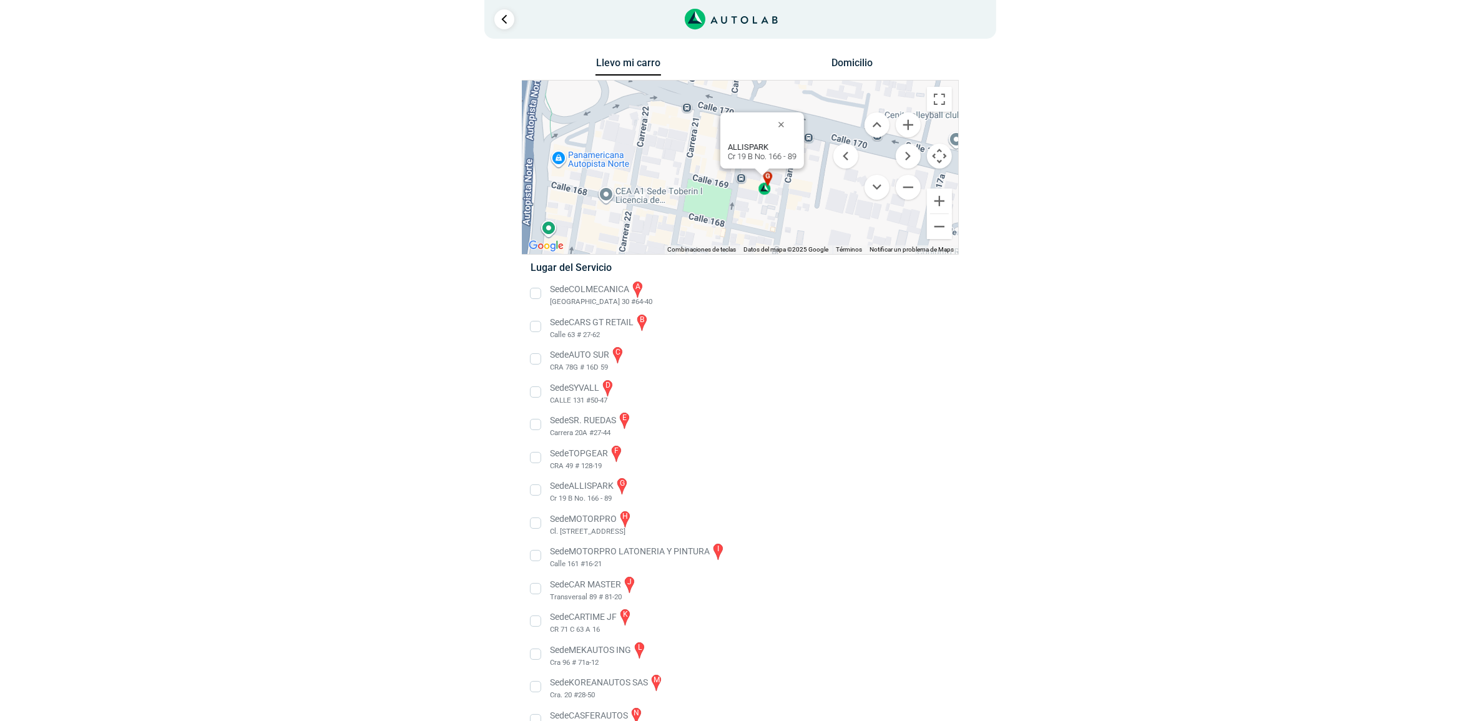
drag, startPoint x: 691, startPoint y: 180, endPoint x: 741, endPoint y: 183, distance: 49.4
click at [737, 186] on div "a b c d e f g" at bounding box center [740, 167] width 436 height 173
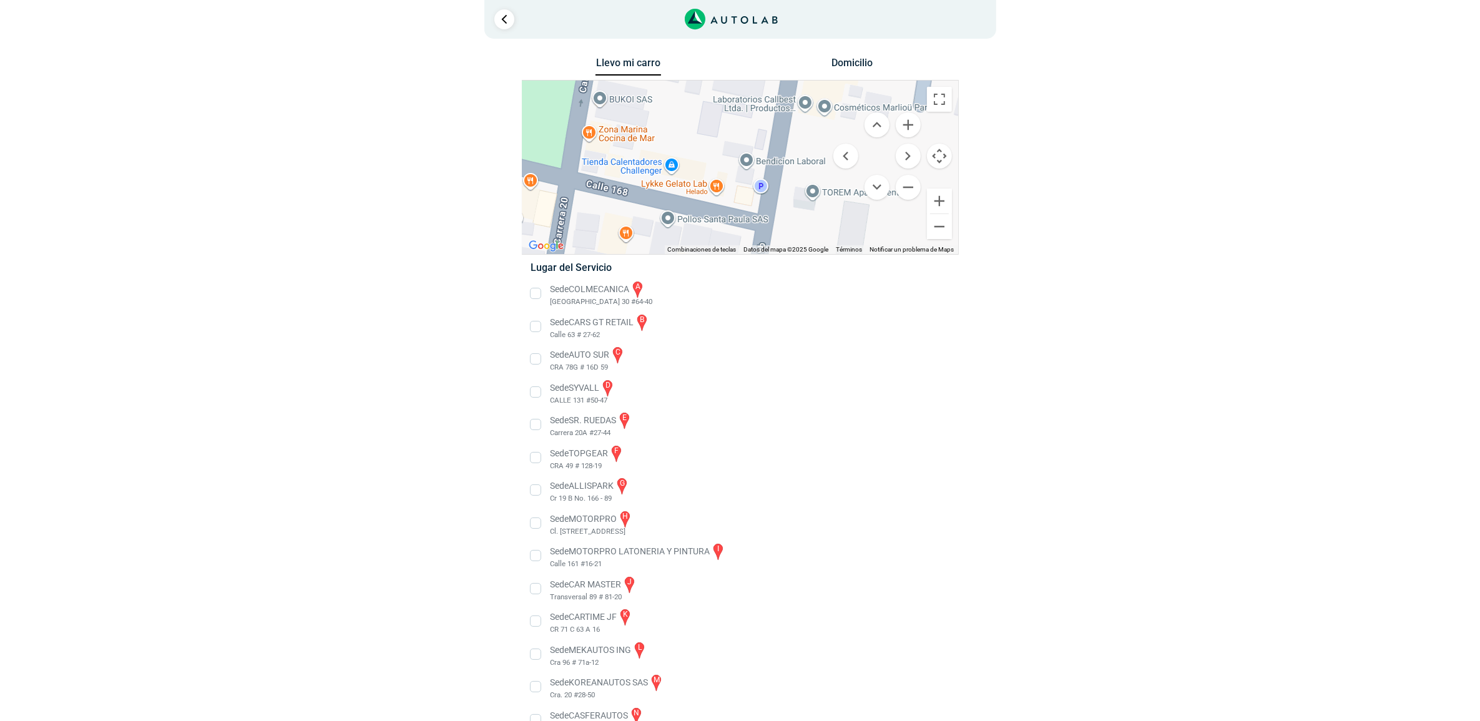
drag, startPoint x: 799, startPoint y: 189, endPoint x: 718, endPoint y: 132, distance: 99.9
click at [718, 132] on div "a b c d e f g" at bounding box center [740, 167] width 436 height 173
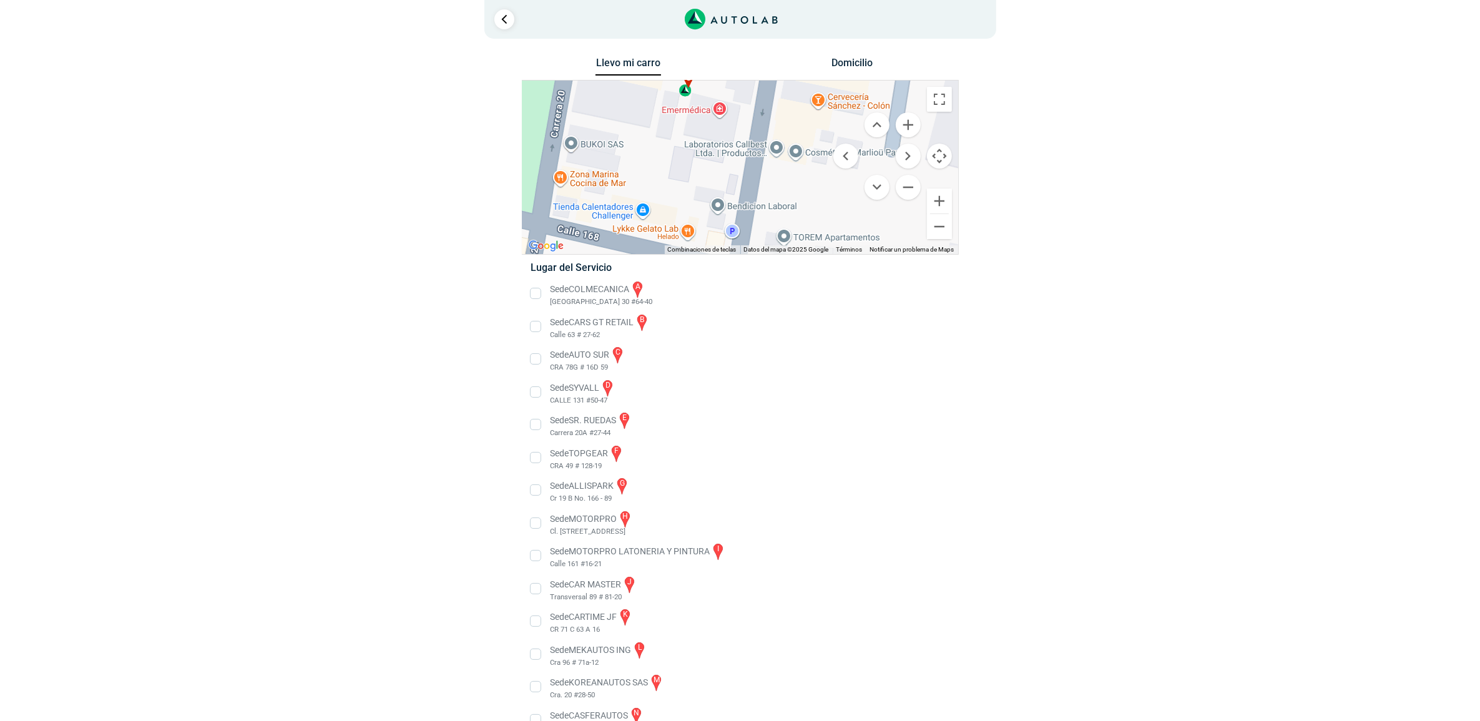
drag, startPoint x: 718, startPoint y: 132, endPoint x: 686, endPoint y: 177, distance: 54.7
click at [686, 177] on div "a b c d e f g" at bounding box center [740, 167] width 436 height 173
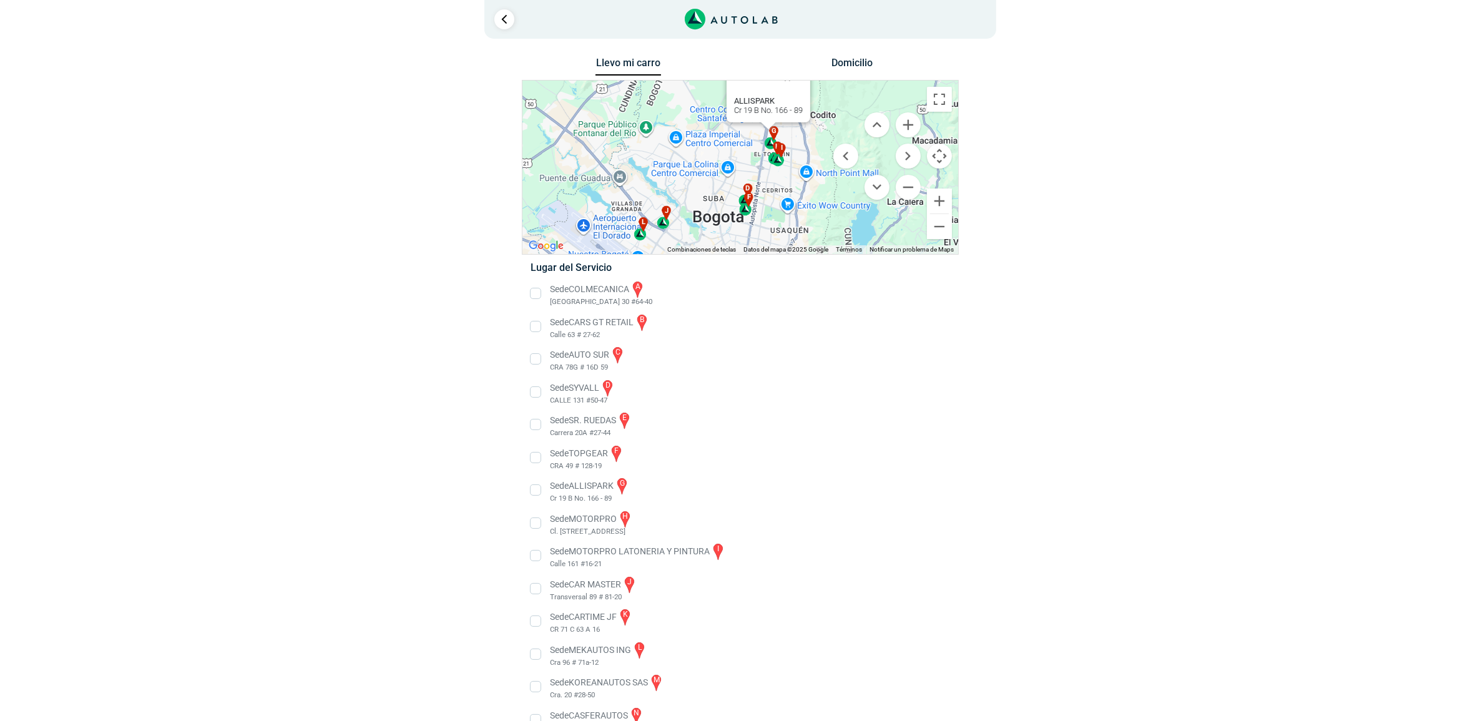
drag, startPoint x: 774, startPoint y: 215, endPoint x: 776, endPoint y: 163, distance: 51.8
click at [777, 163] on div "a b c d e f g" at bounding box center [740, 167] width 436 height 173
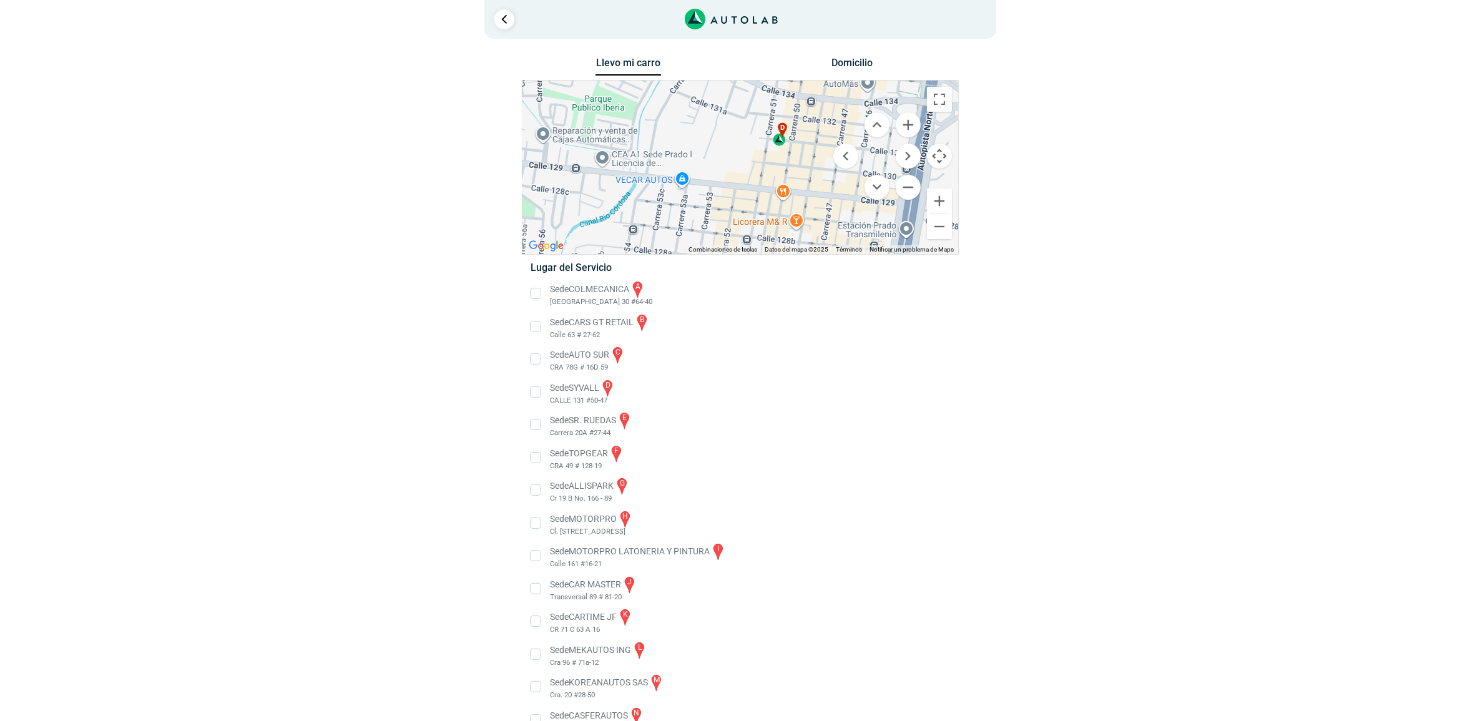
click at [779, 139] on div "d" at bounding box center [780, 134] width 14 height 24
